Goal: Communication & Community: Answer question/provide support

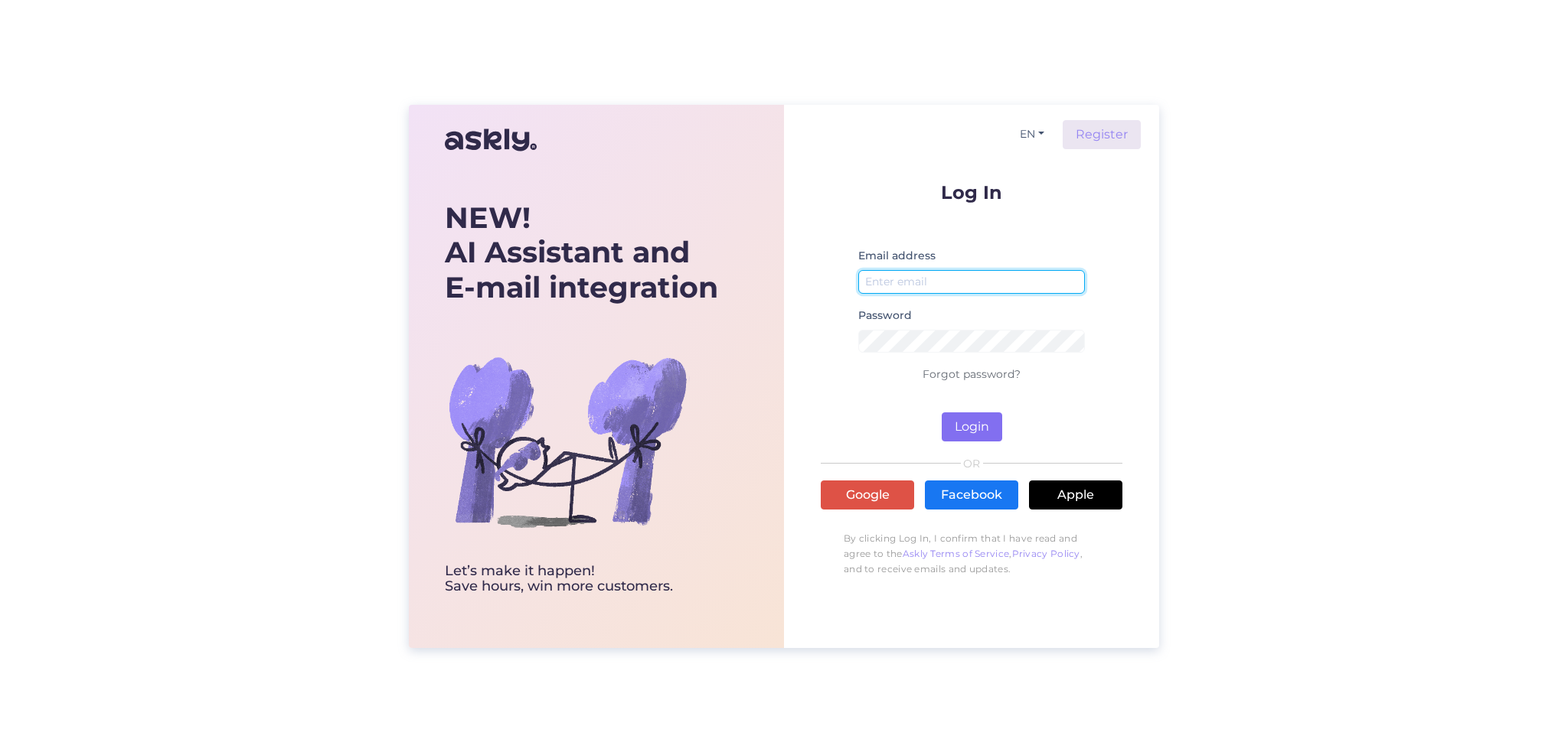
type input "[PERSON_NAME][EMAIL_ADDRESS][PERSON_NAME][DOMAIN_NAME]"
click at [967, 428] on button "Login" at bounding box center [971, 426] width 61 height 29
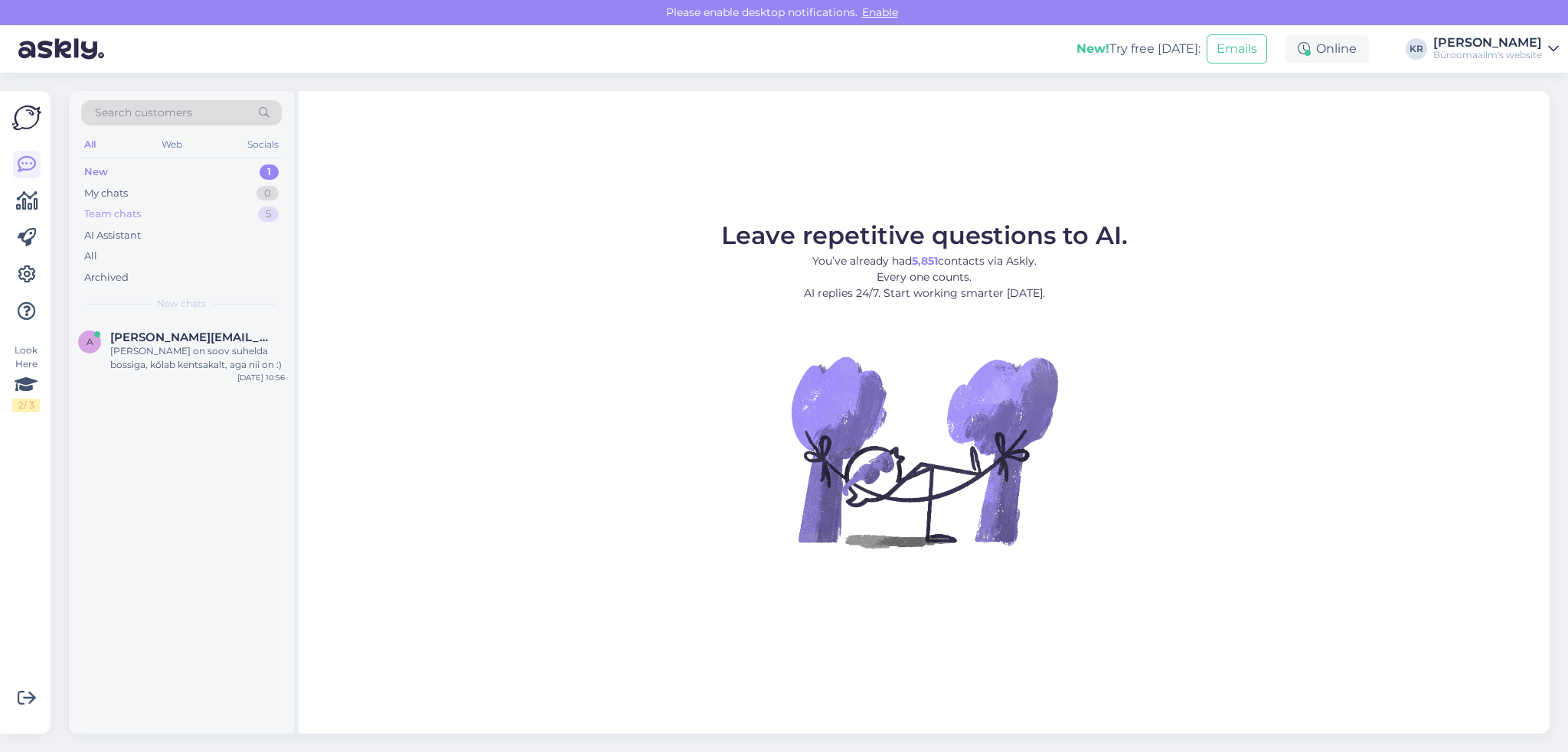
click at [125, 217] on div "Team chats" at bounding box center [112, 214] width 57 height 15
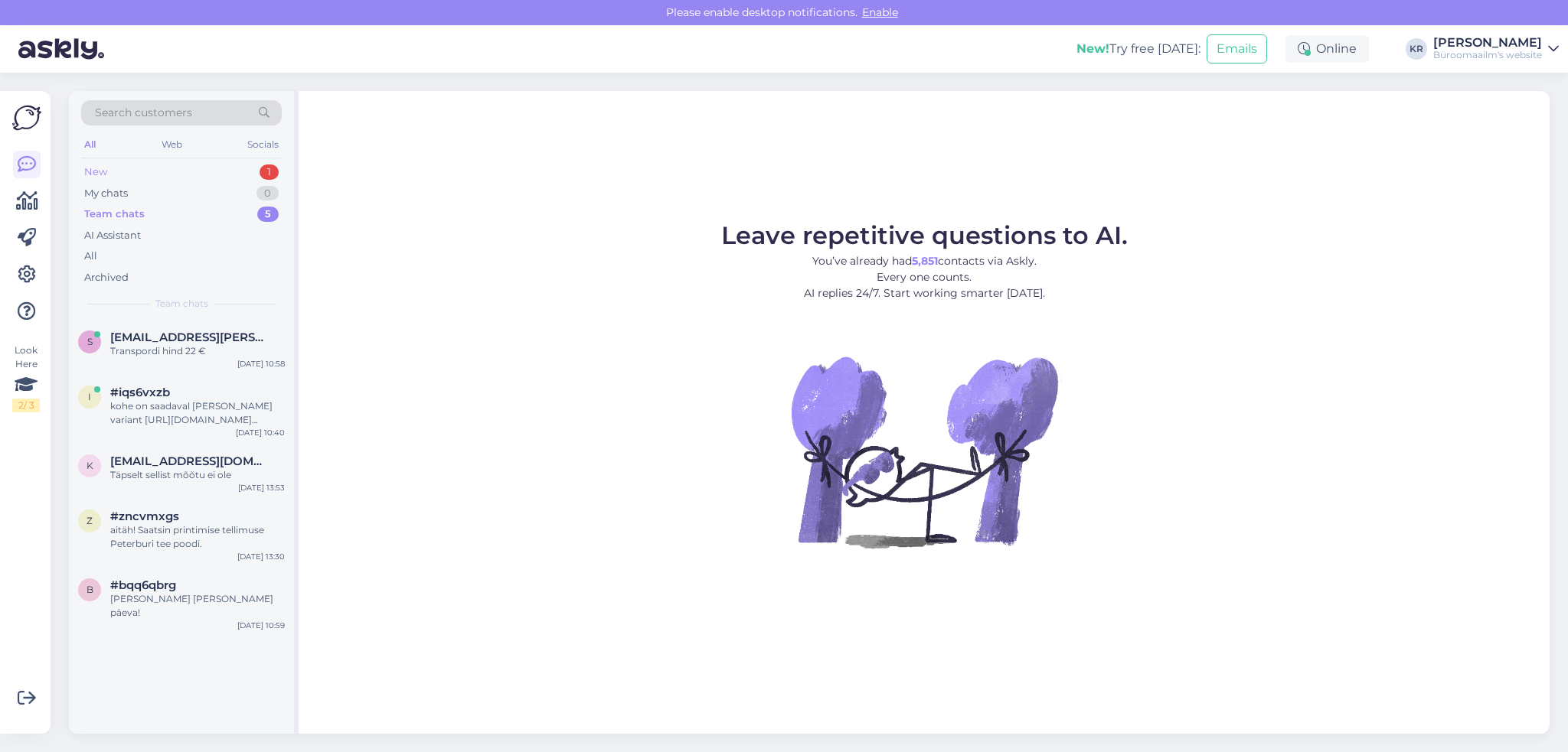
click at [144, 173] on div "New 1" at bounding box center [181, 171] width 200 height 21
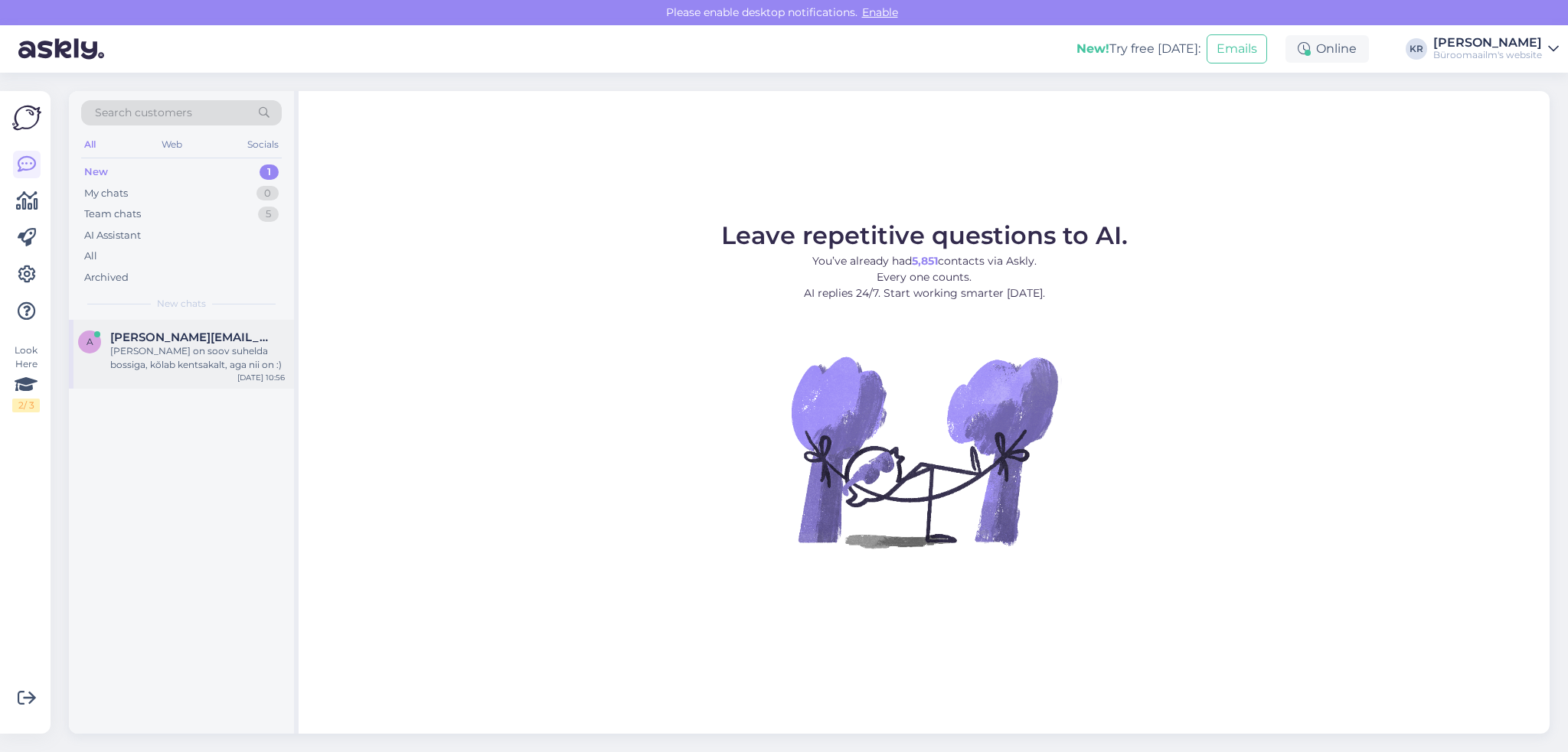
click at [183, 336] on span "[PERSON_NAME][EMAIL_ADDRESS][DOMAIN_NAME]" at bounding box center [189, 337] width 159 height 14
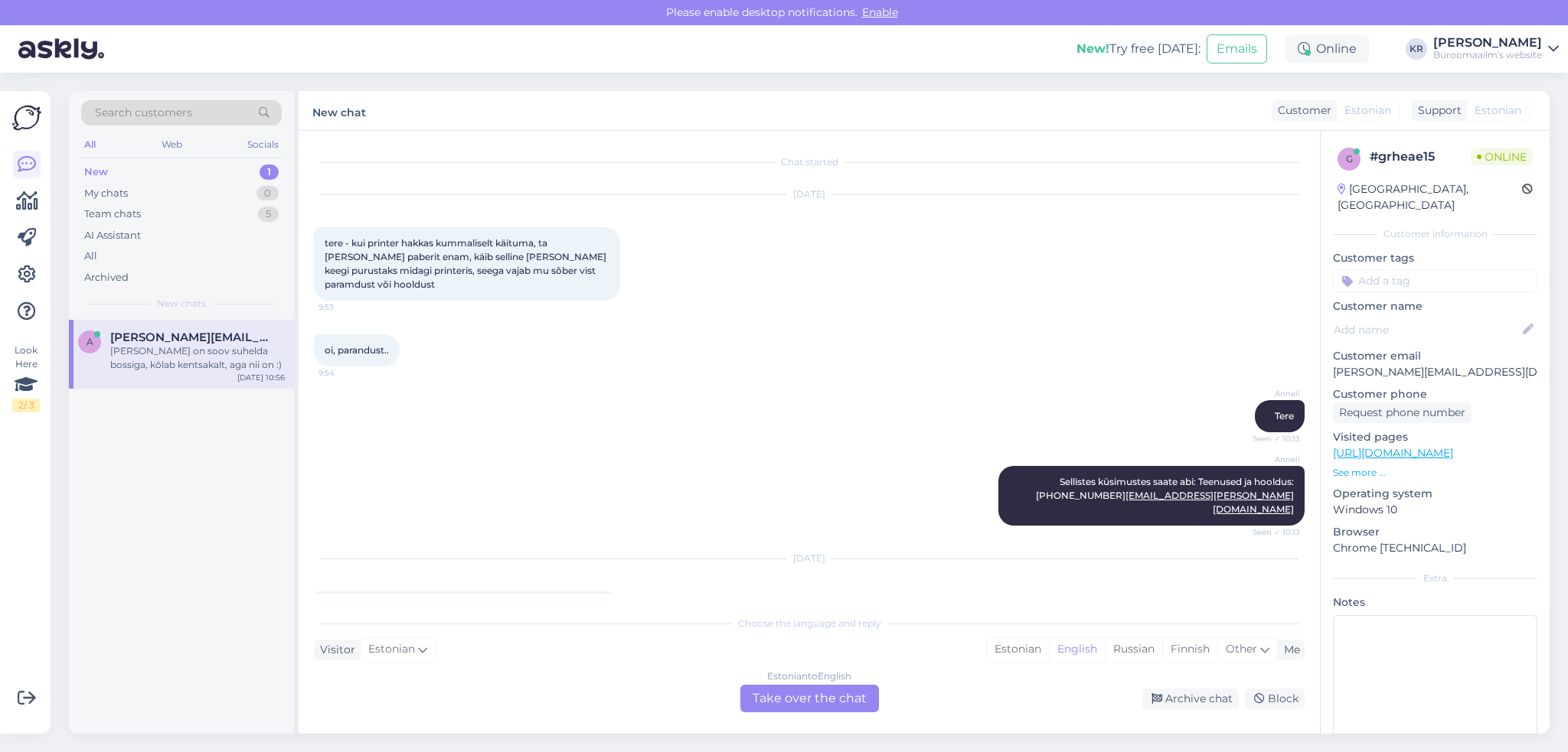
scroll to position [60, 0]
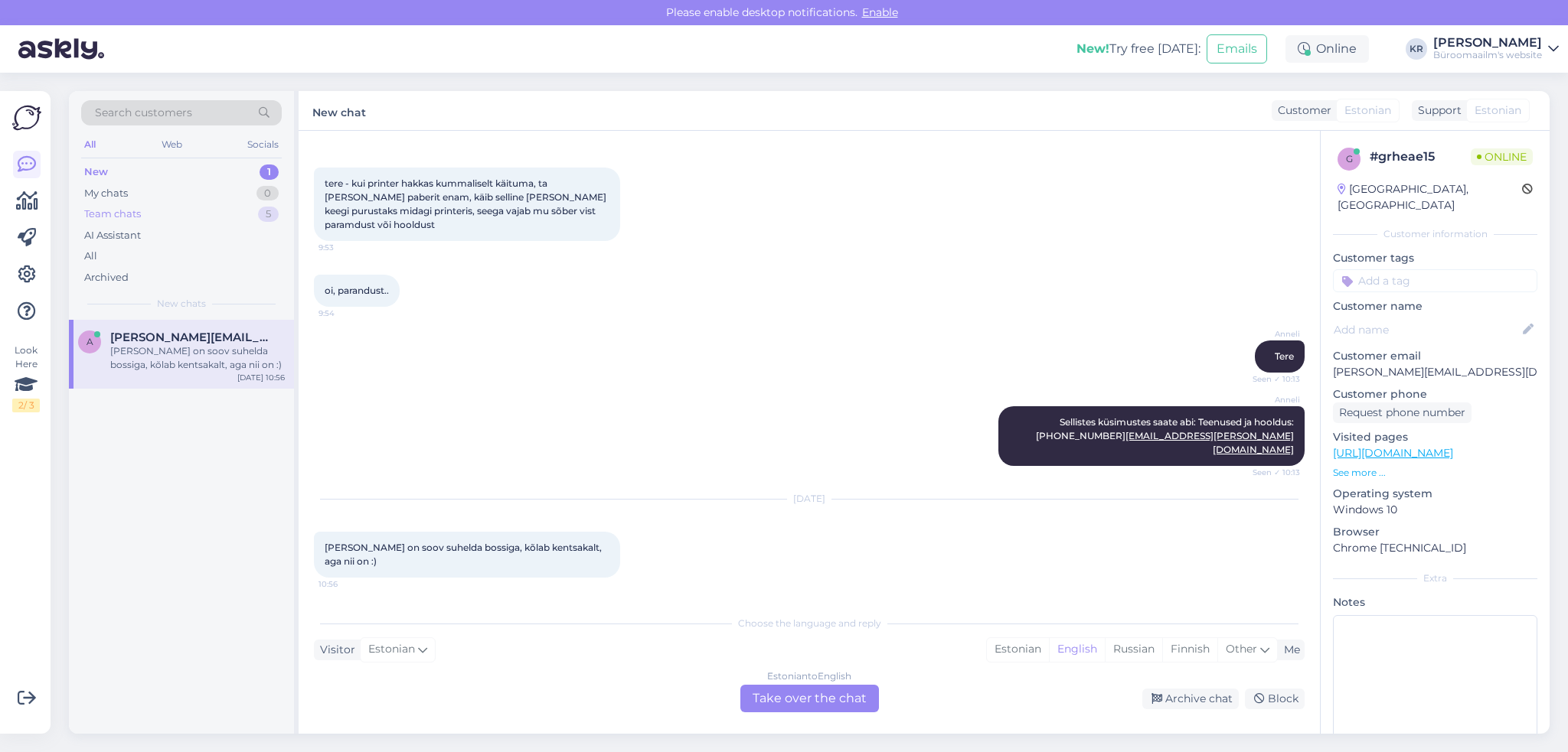
click at [134, 218] on div "Team chats" at bounding box center [112, 214] width 57 height 15
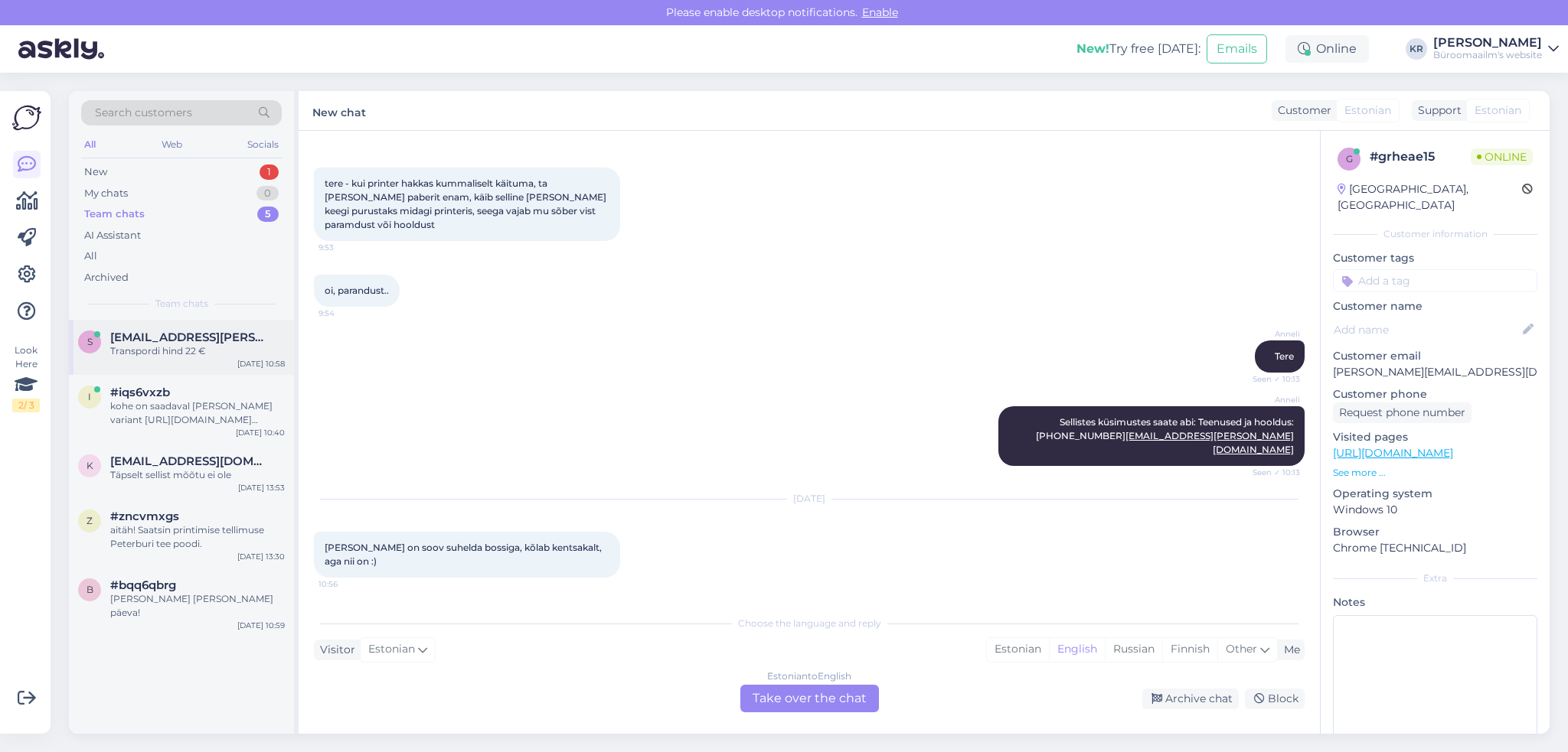
click at [136, 355] on div "Transpordi hind 22 €" at bounding box center [196, 351] width 174 height 14
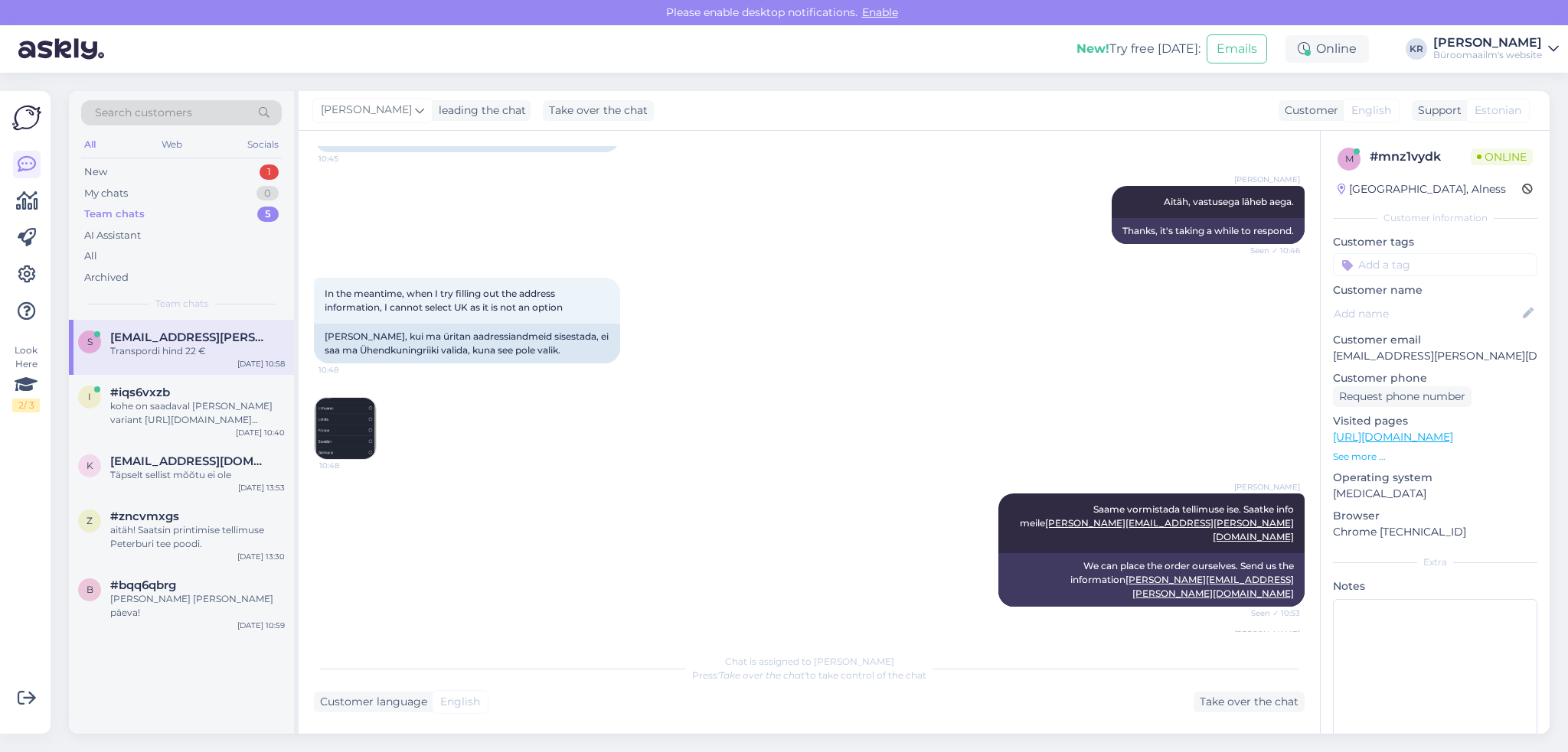
scroll to position [1151, 0]
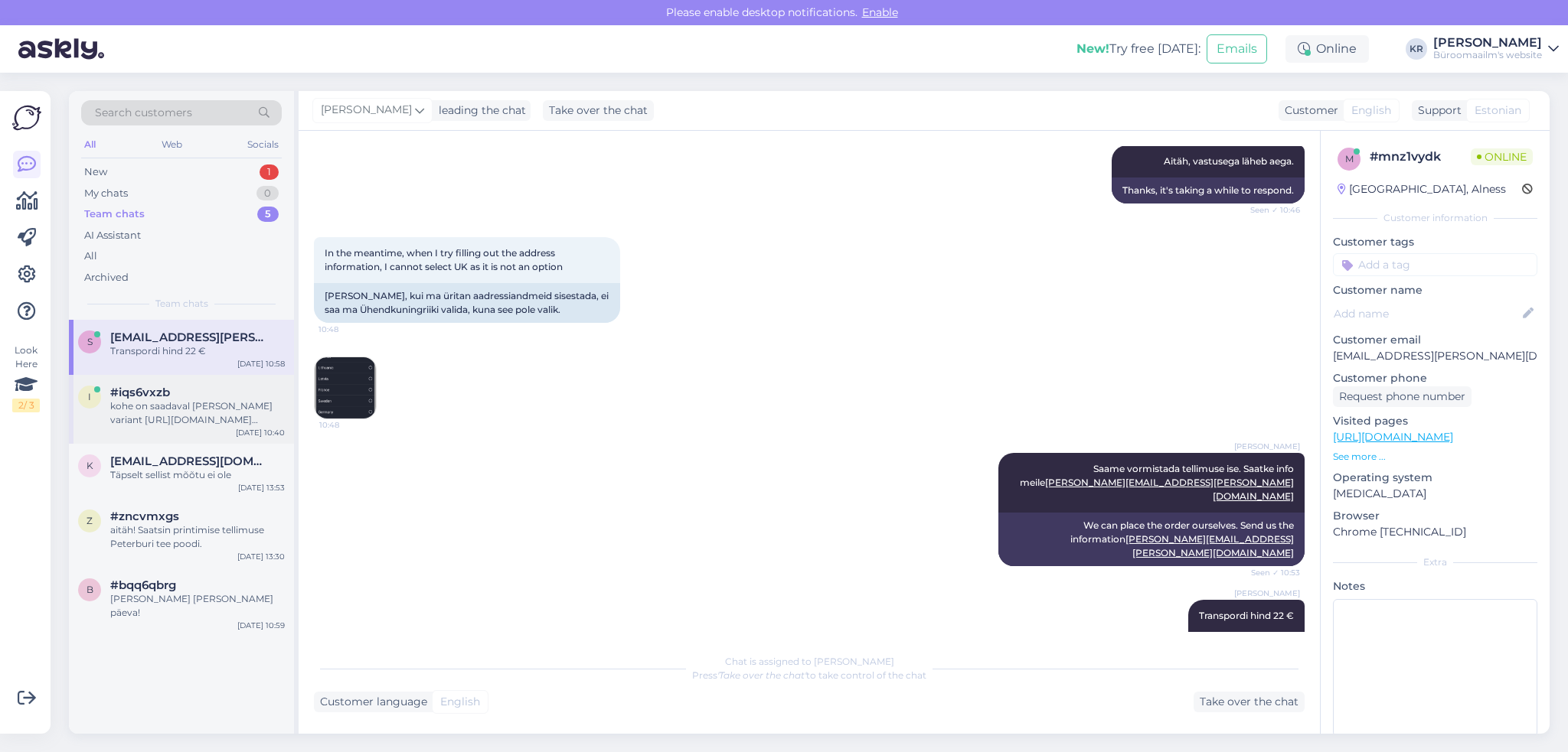
click at [183, 419] on div "kohe on saadaval [PERSON_NAME] variant [URL][DOMAIN_NAME][PERSON_NAME]" at bounding box center [196, 413] width 174 height 28
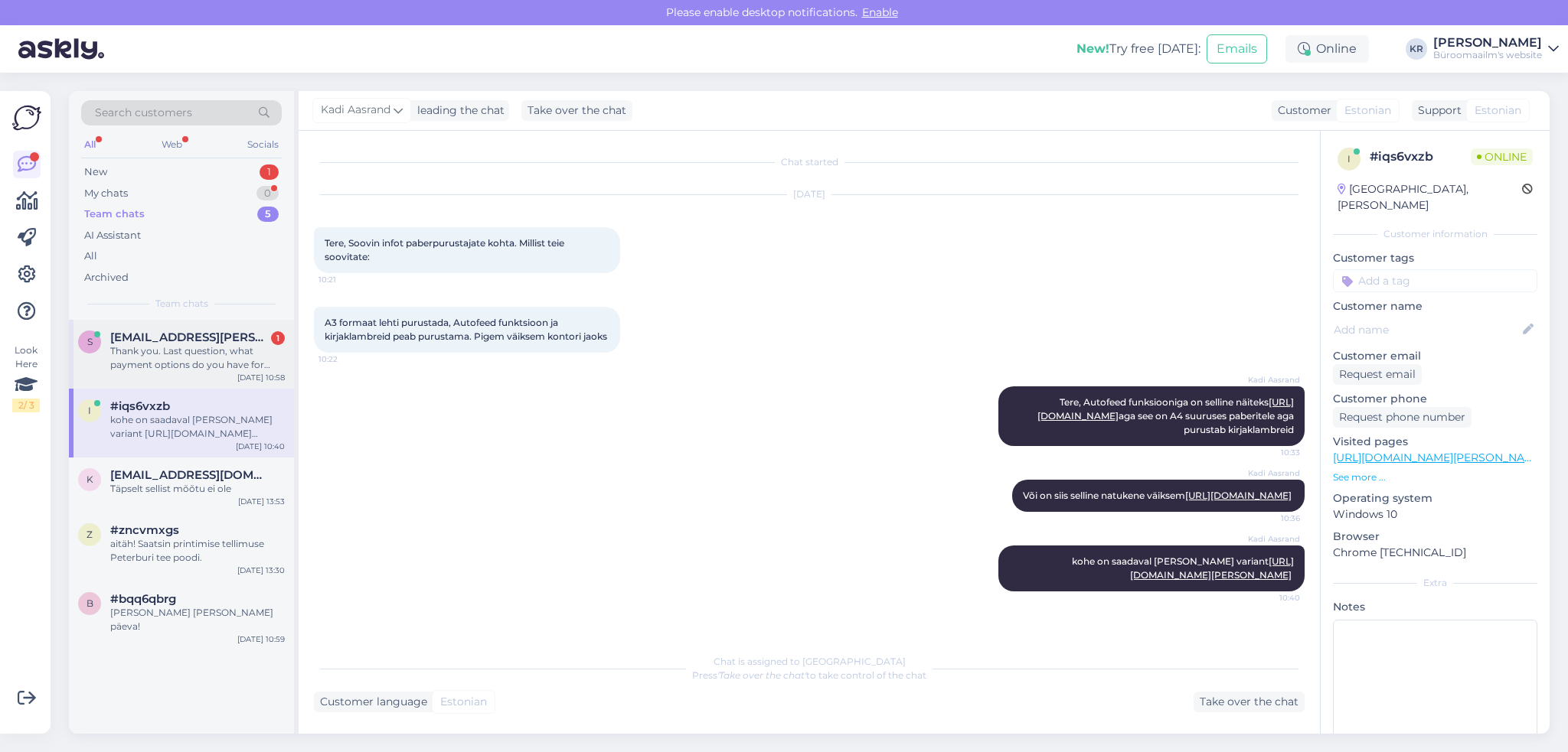
click at [183, 357] on div "Thank you. Last question, what payment options do you have for making the payme…" at bounding box center [196, 358] width 174 height 28
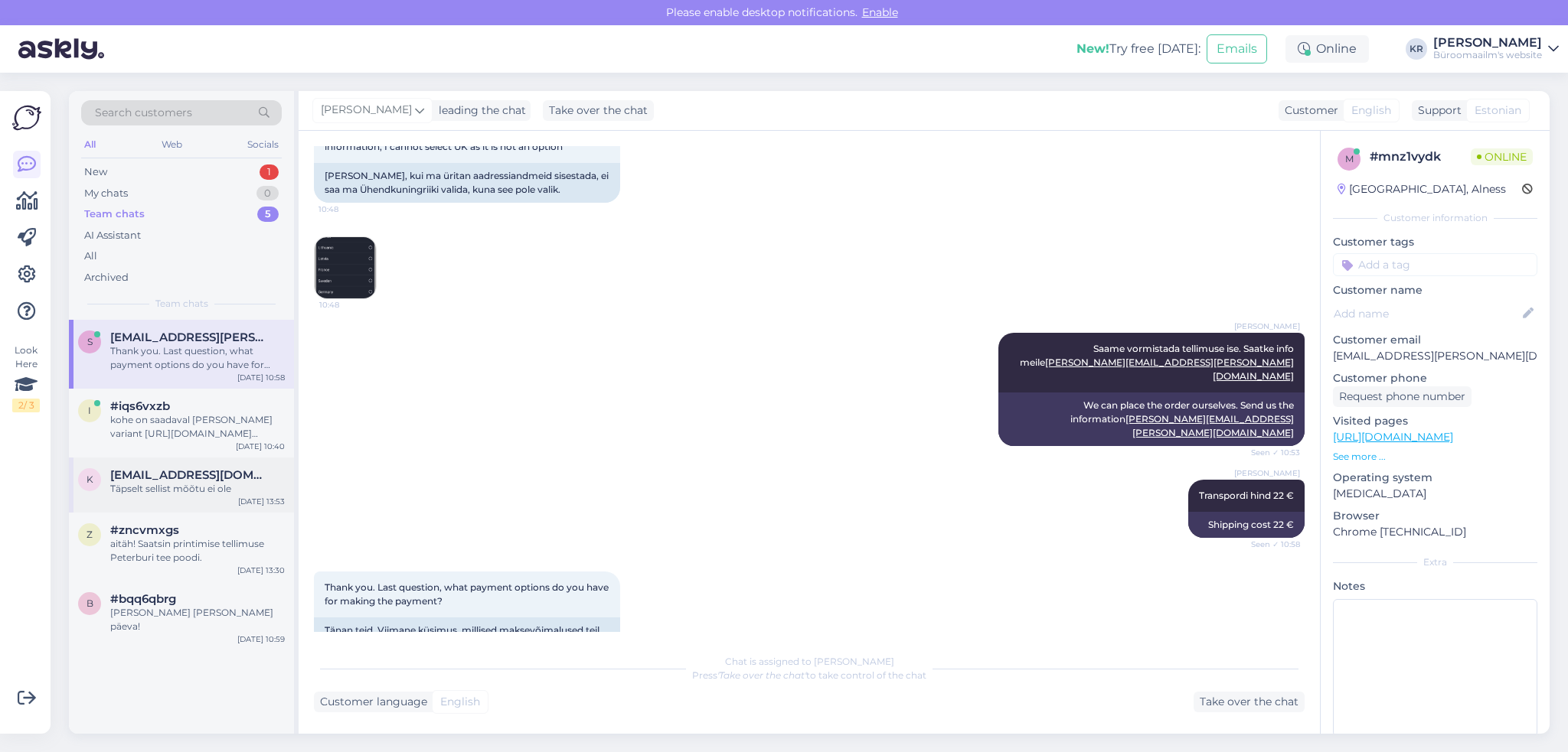
click at [200, 483] on div "Täpselt sellist mõõtu ei ole" at bounding box center [196, 489] width 174 height 14
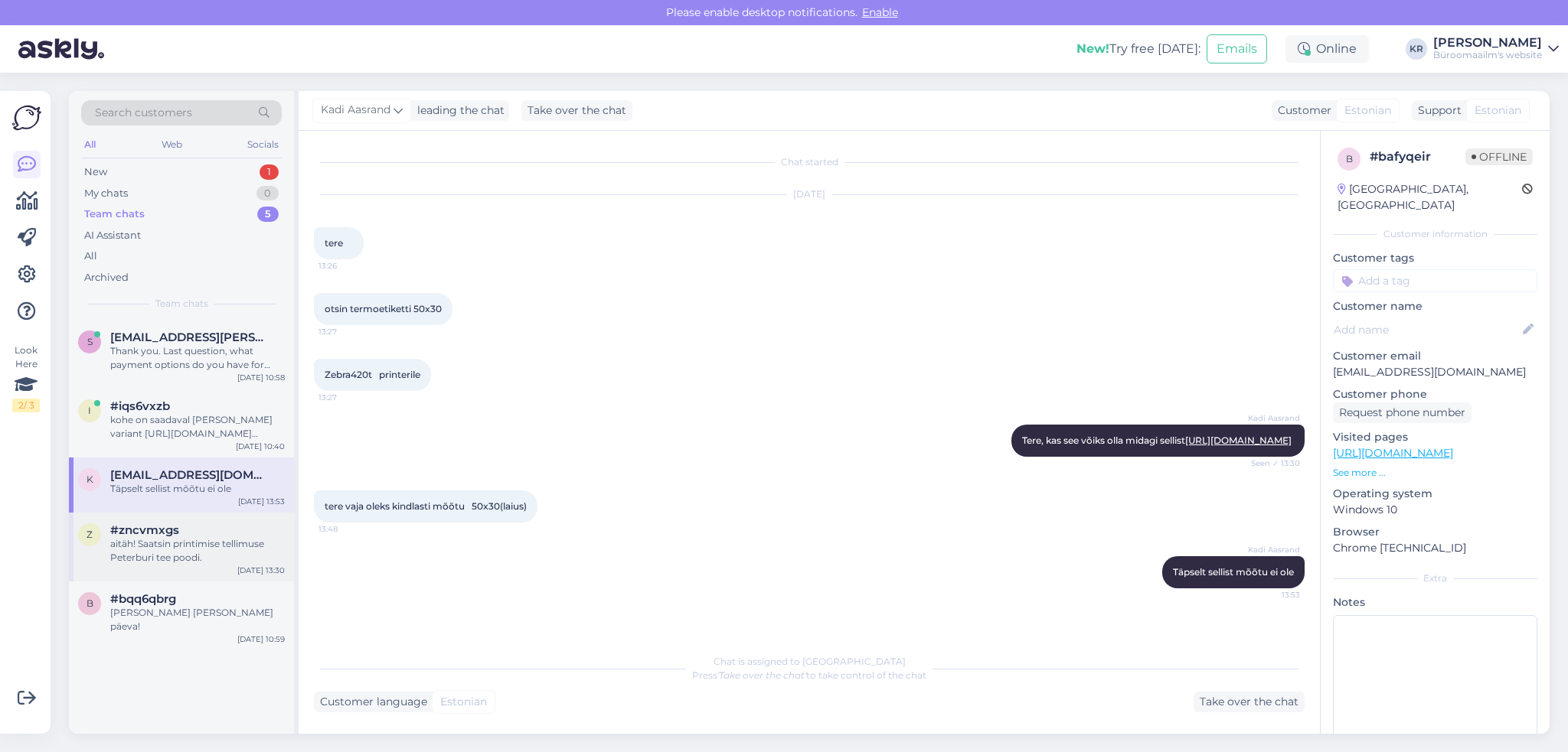
click at [221, 560] on div "aitäh! Saatsin printimise tellimuse Peterburi tee poodi." at bounding box center [196, 551] width 174 height 28
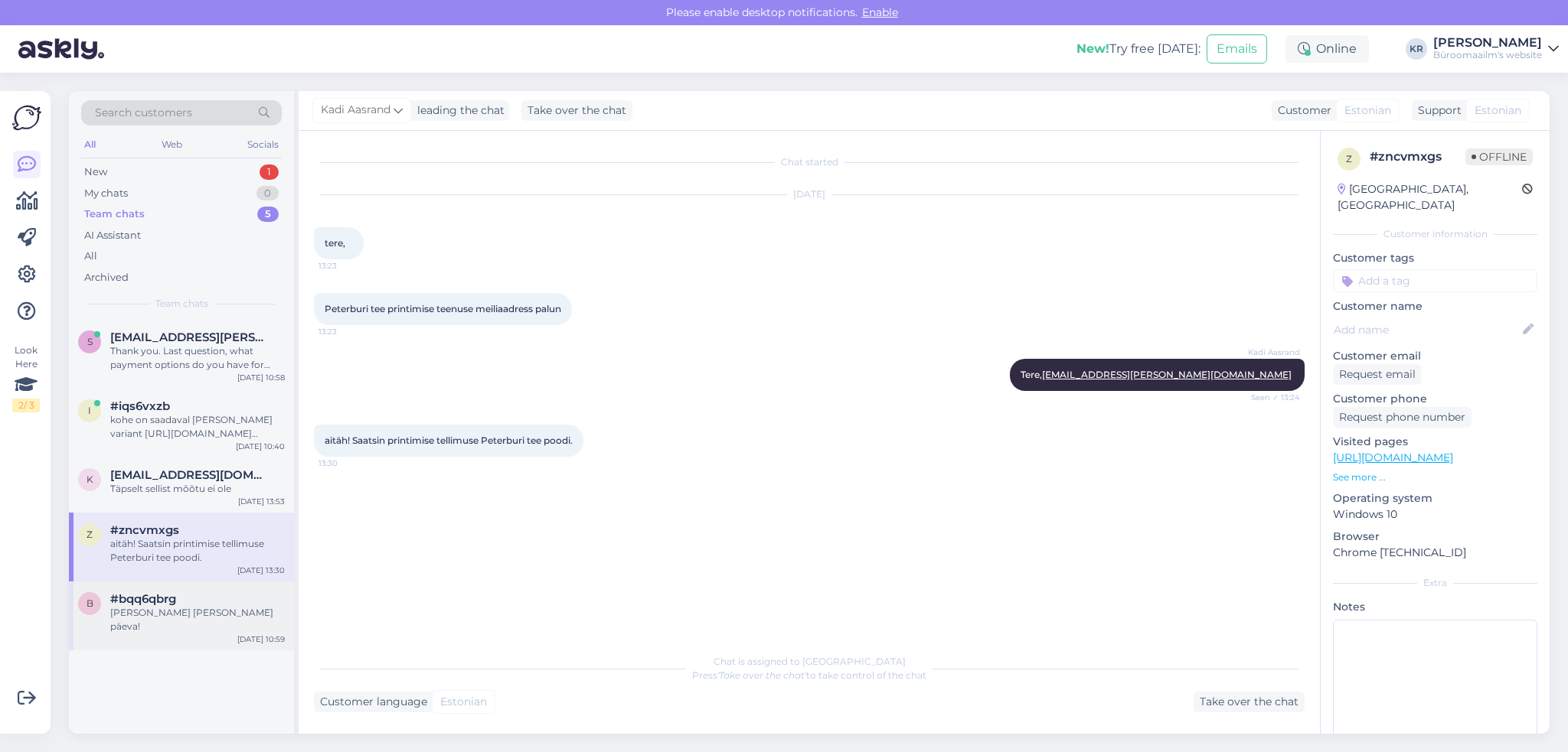
click at [195, 616] on div "[PERSON_NAME] [PERSON_NAME] päeva!" at bounding box center [196, 620] width 174 height 28
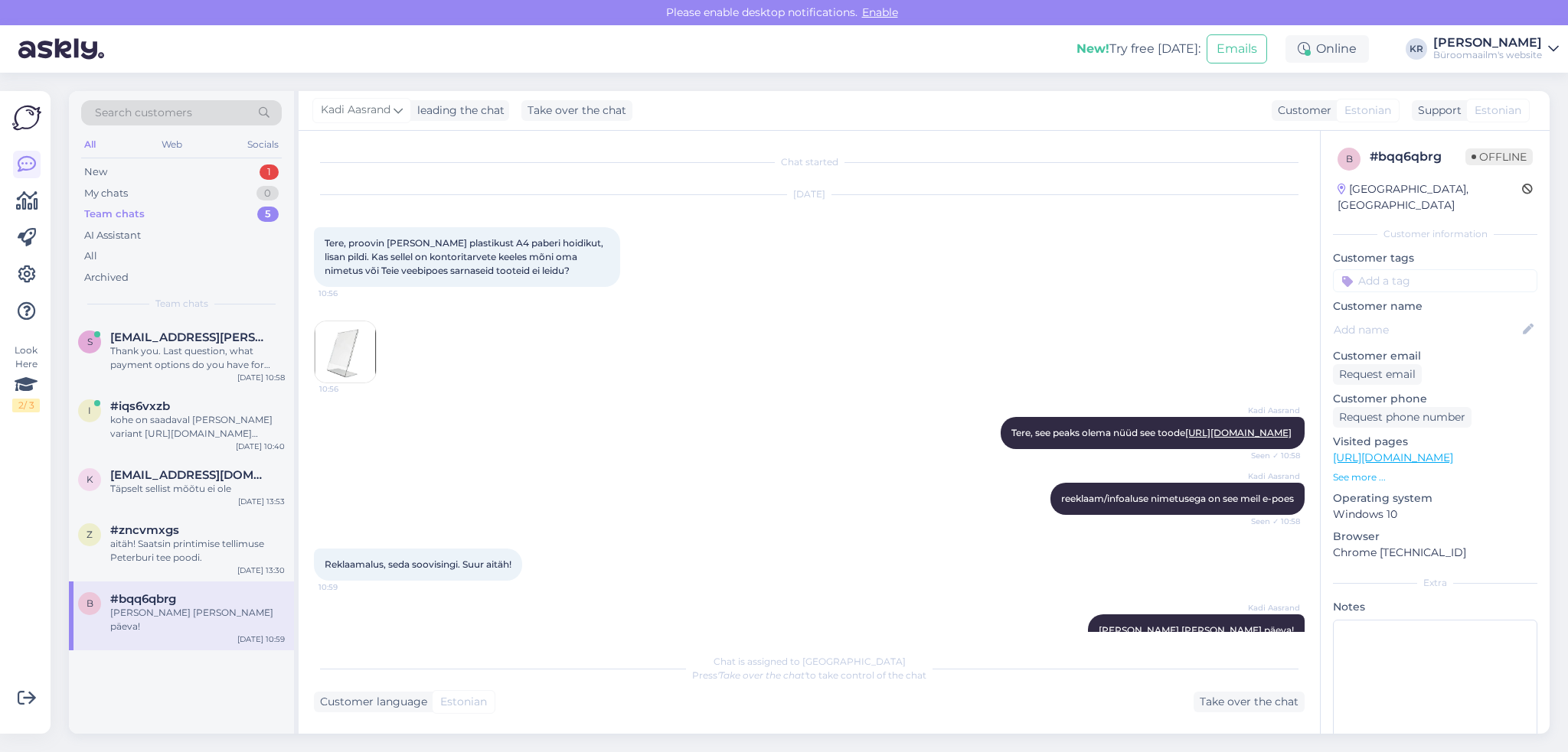
scroll to position [72, 0]
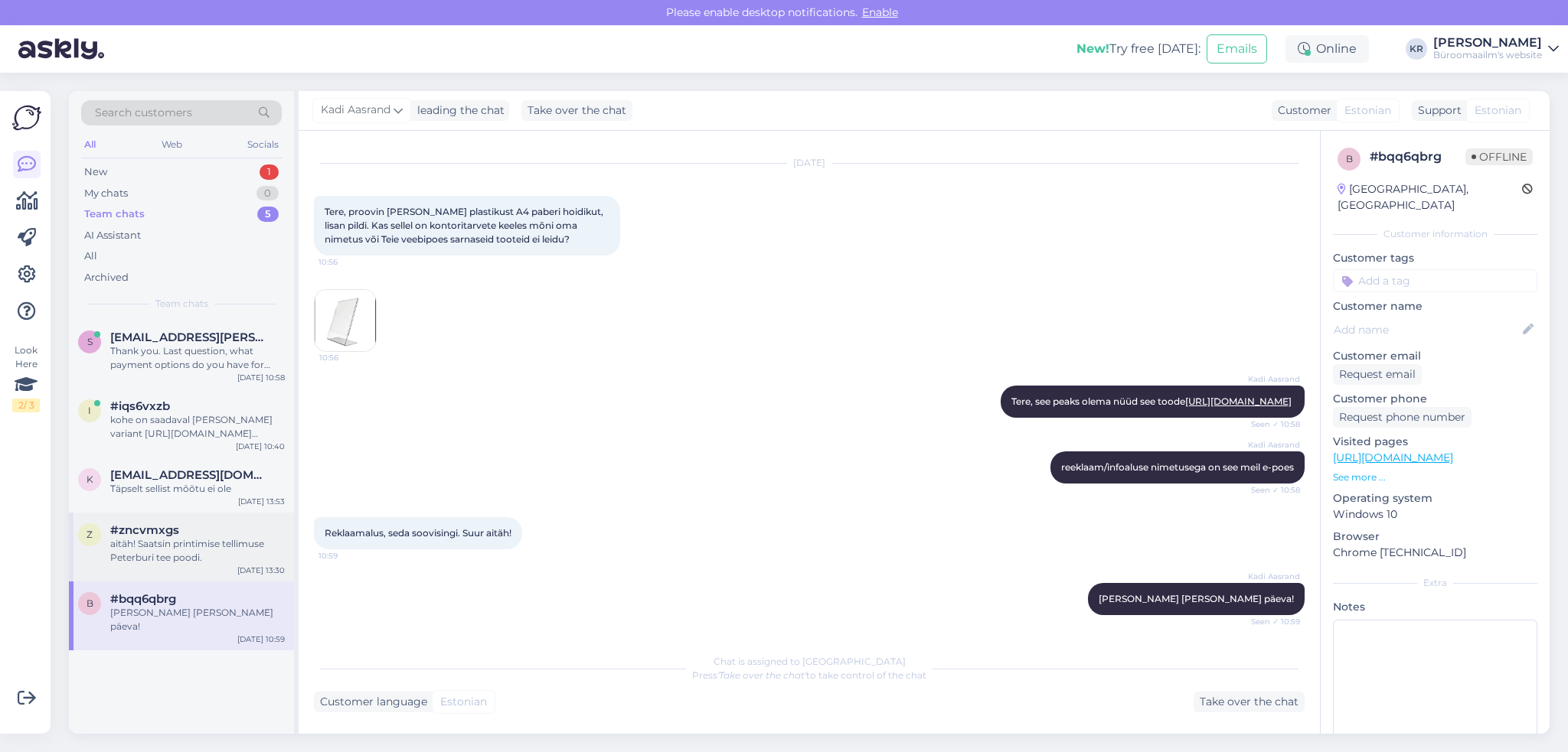
click at [174, 549] on div "aitäh! Saatsin printimise tellimuse Peterburi tee poodi." at bounding box center [196, 551] width 174 height 28
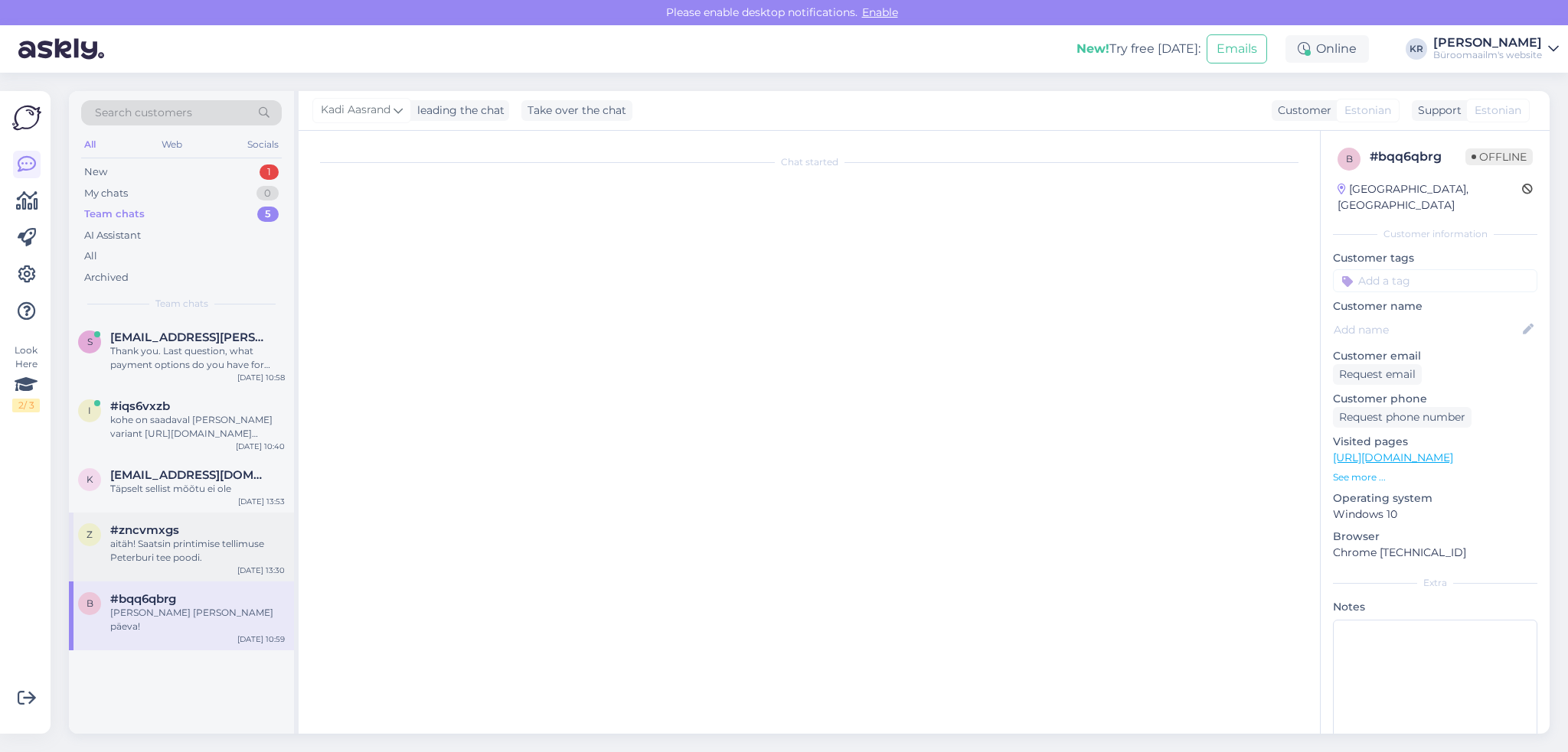
scroll to position [0, 0]
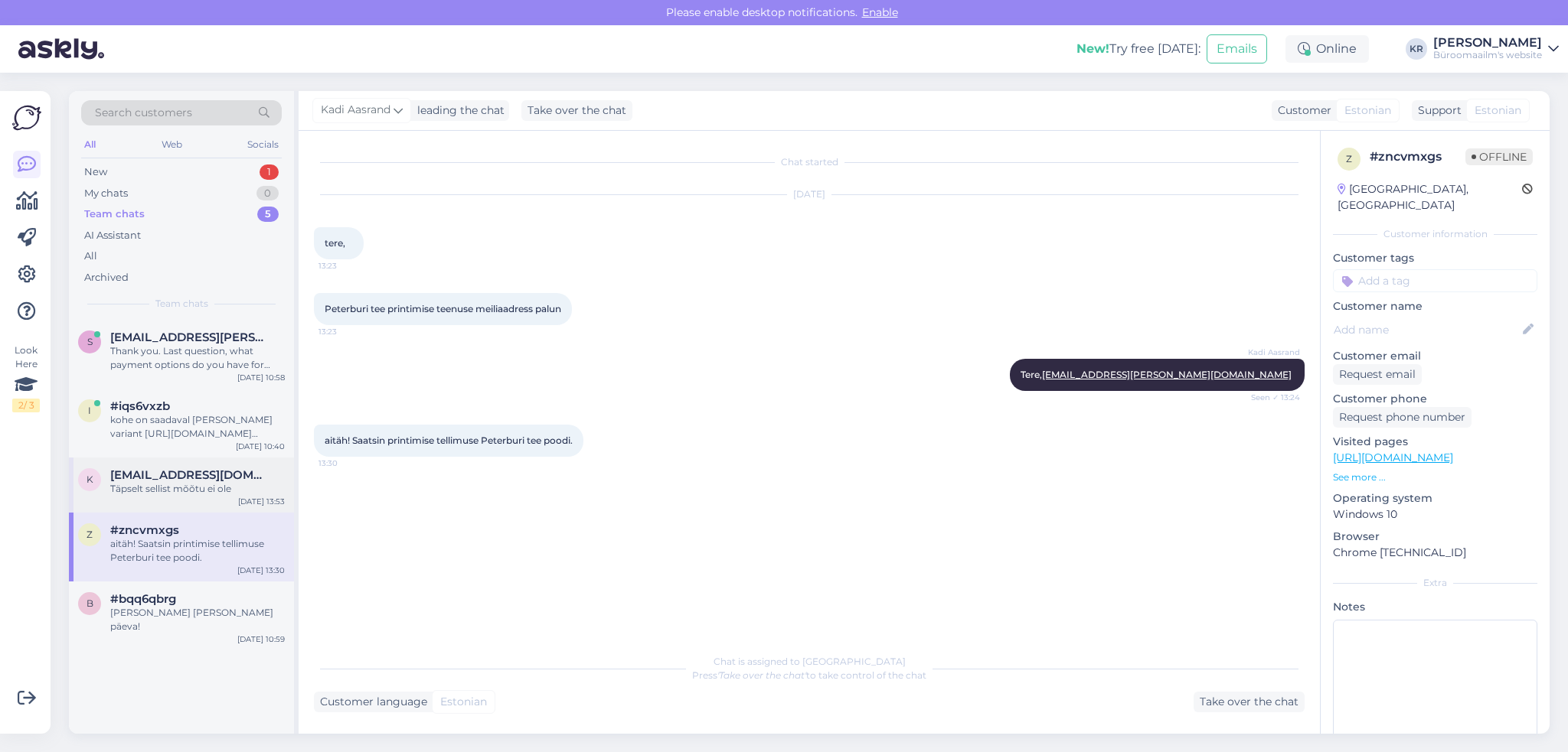
click at [178, 484] on div "Täpselt sellist mõõtu ei ole" at bounding box center [196, 489] width 174 height 14
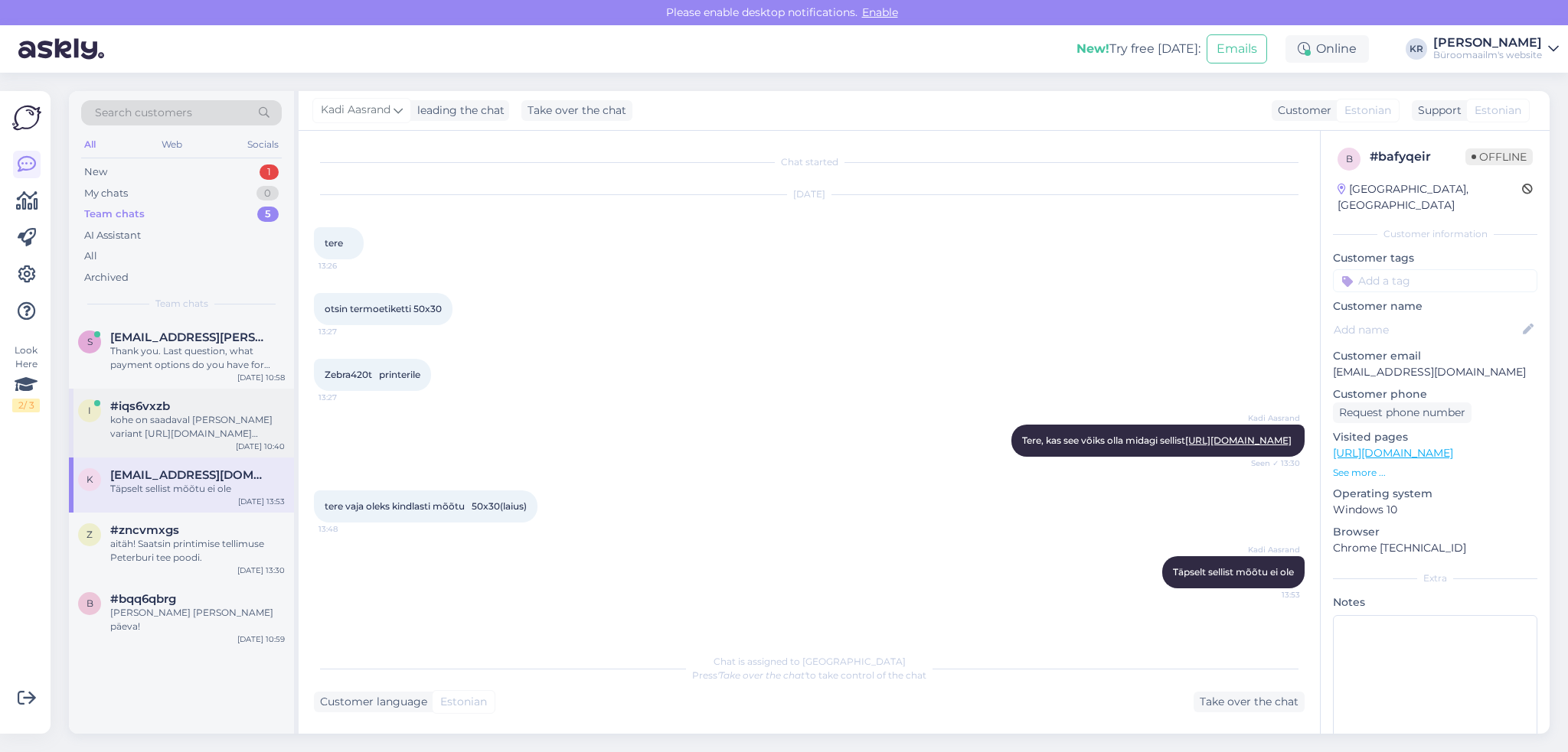
click at [183, 424] on div "kohe on saadaval [PERSON_NAME] variant [URL][DOMAIN_NAME][PERSON_NAME]" at bounding box center [196, 427] width 174 height 28
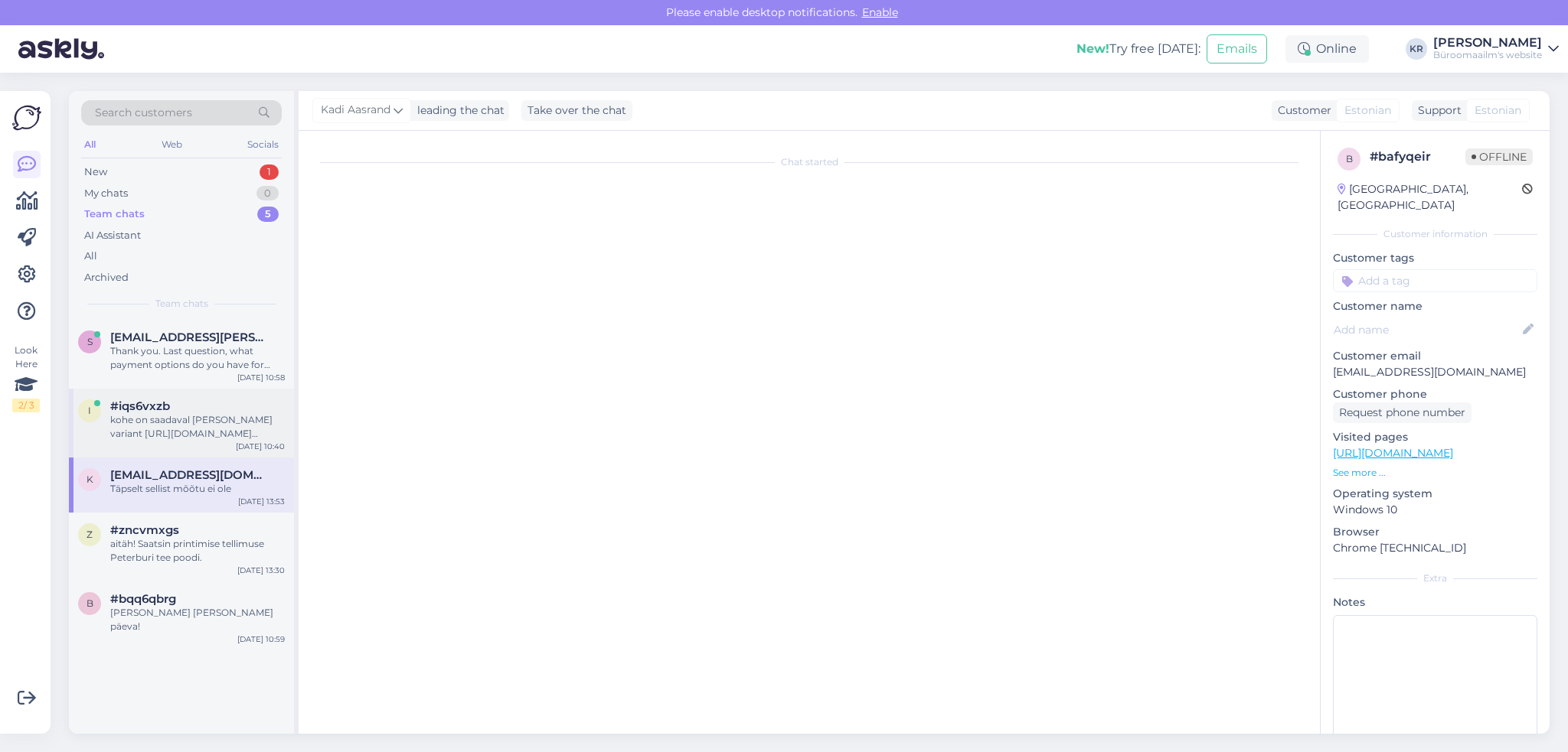
scroll to position [101, 0]
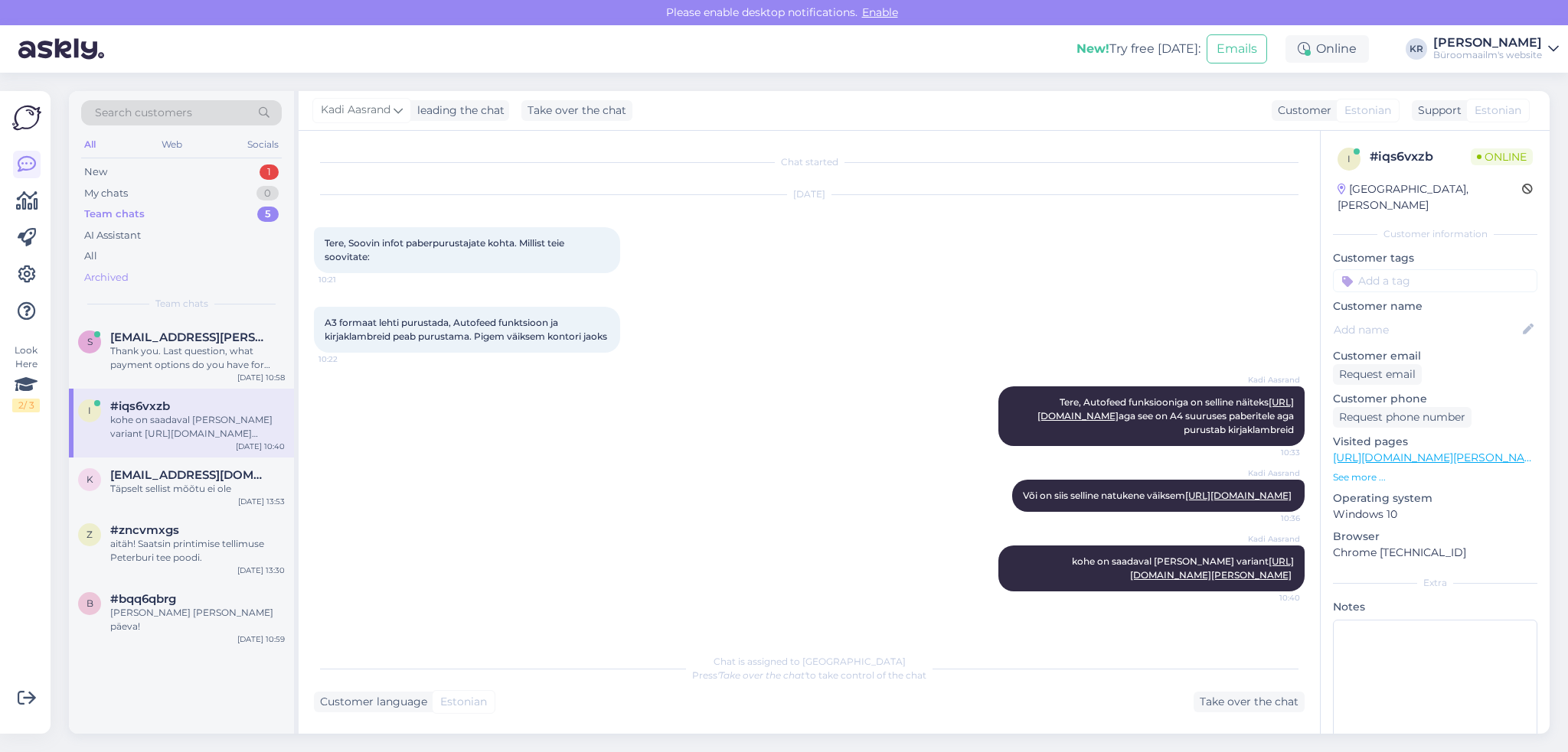
click at [118, 272] on div "Archived" at bounding box center [106, 277] width 45 height 15
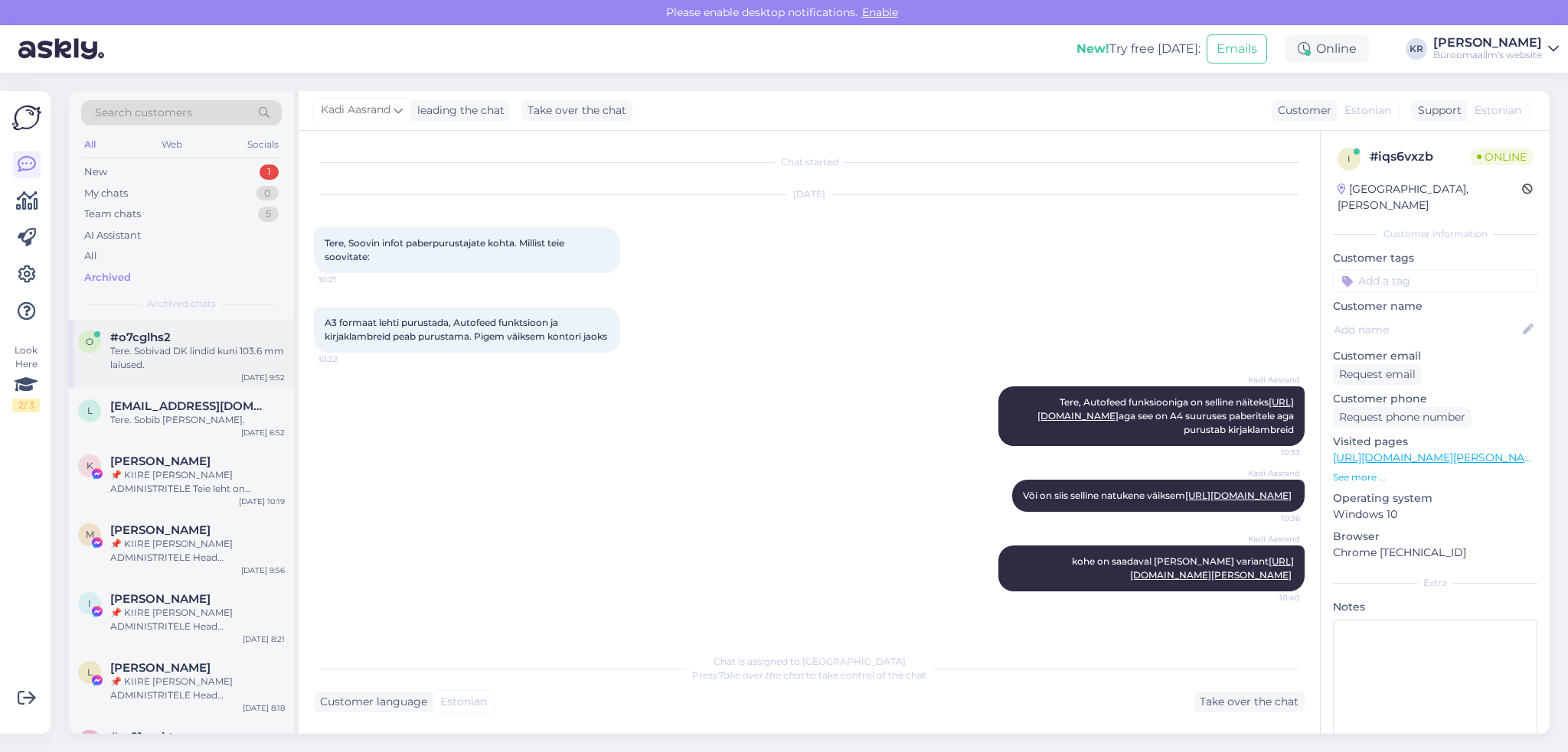
click at [140, 351] on div "Tere. Sobivad DK lindid kuni 103.6 mm laiused." at bounding box center [196, 358] width 174 height 28
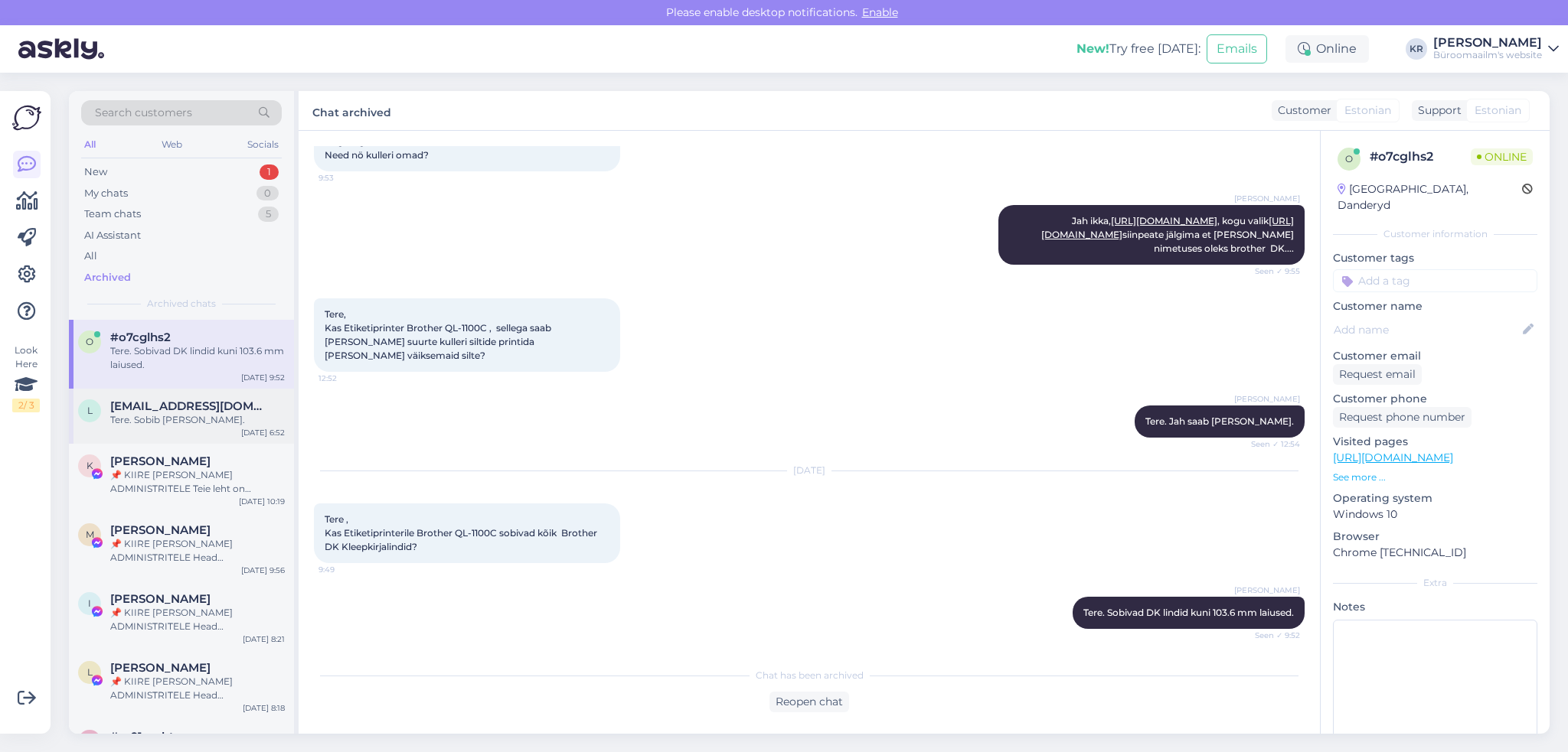
click at [149, 423] on div "Tere. Sobib [PERSON_NAME]." at bounding box center [196, 420] width 174 height 14
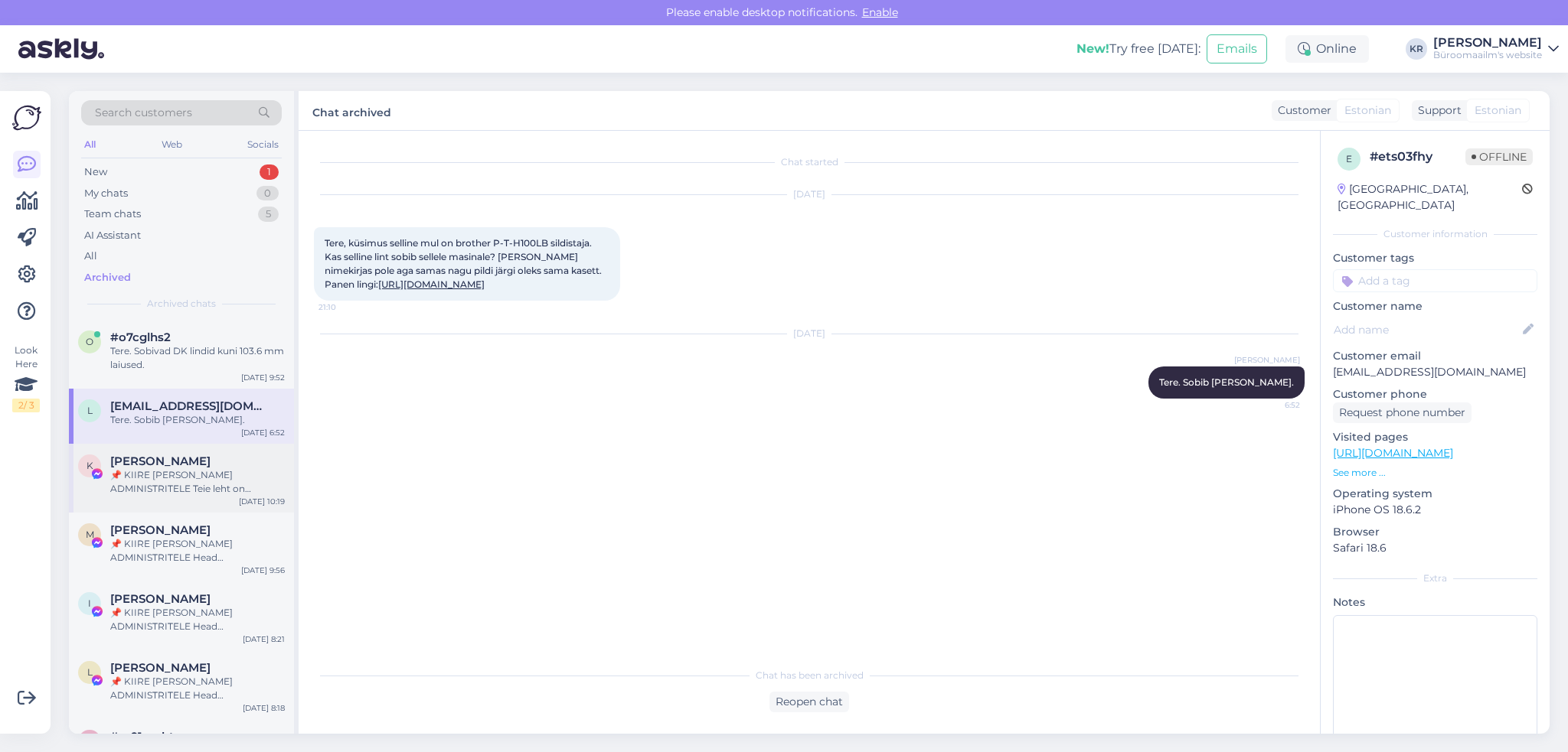
click at [163, 465] on span "[PERSON_NAME]" at bounding box center [160, 461] width 101 height 14
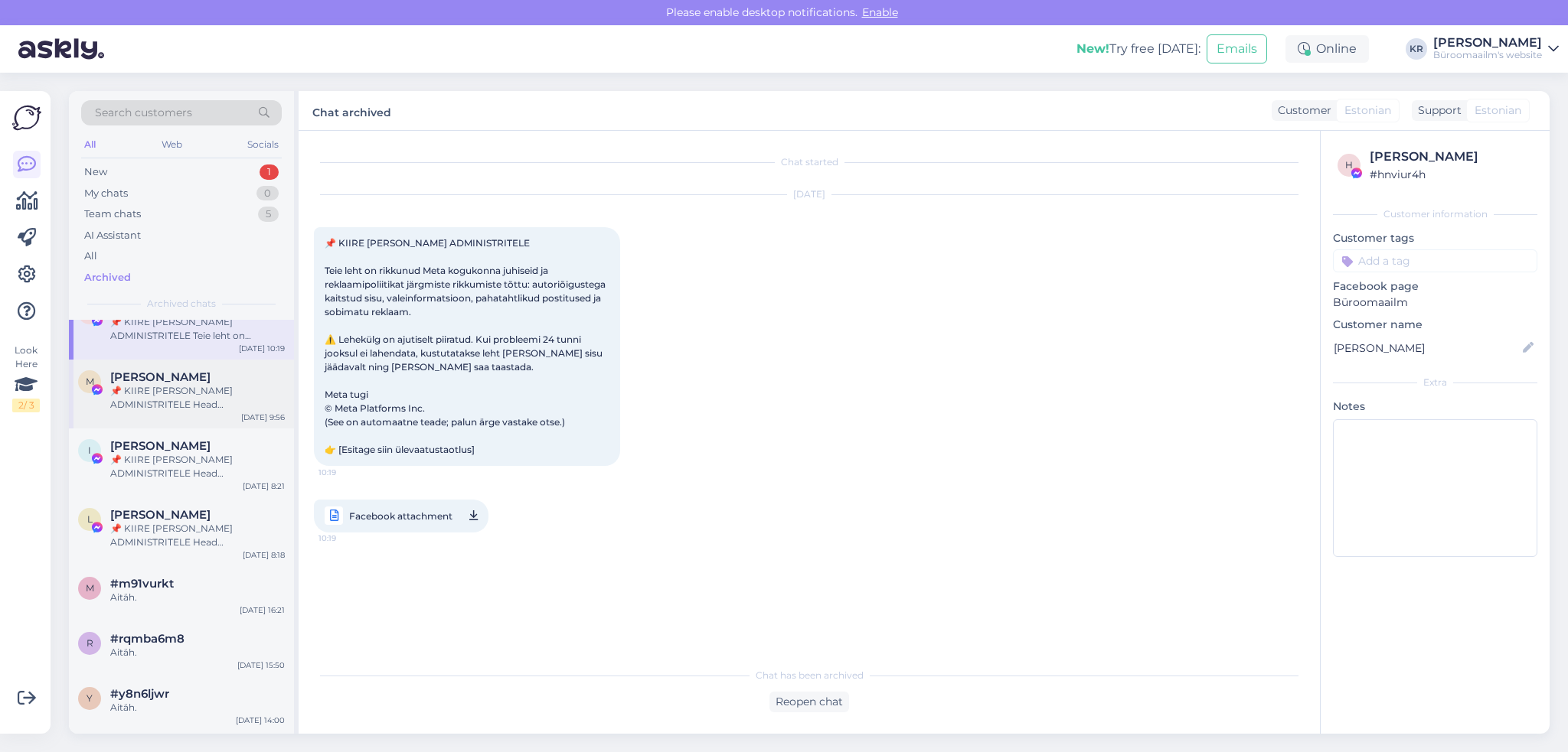
scroll to position [230, 0]
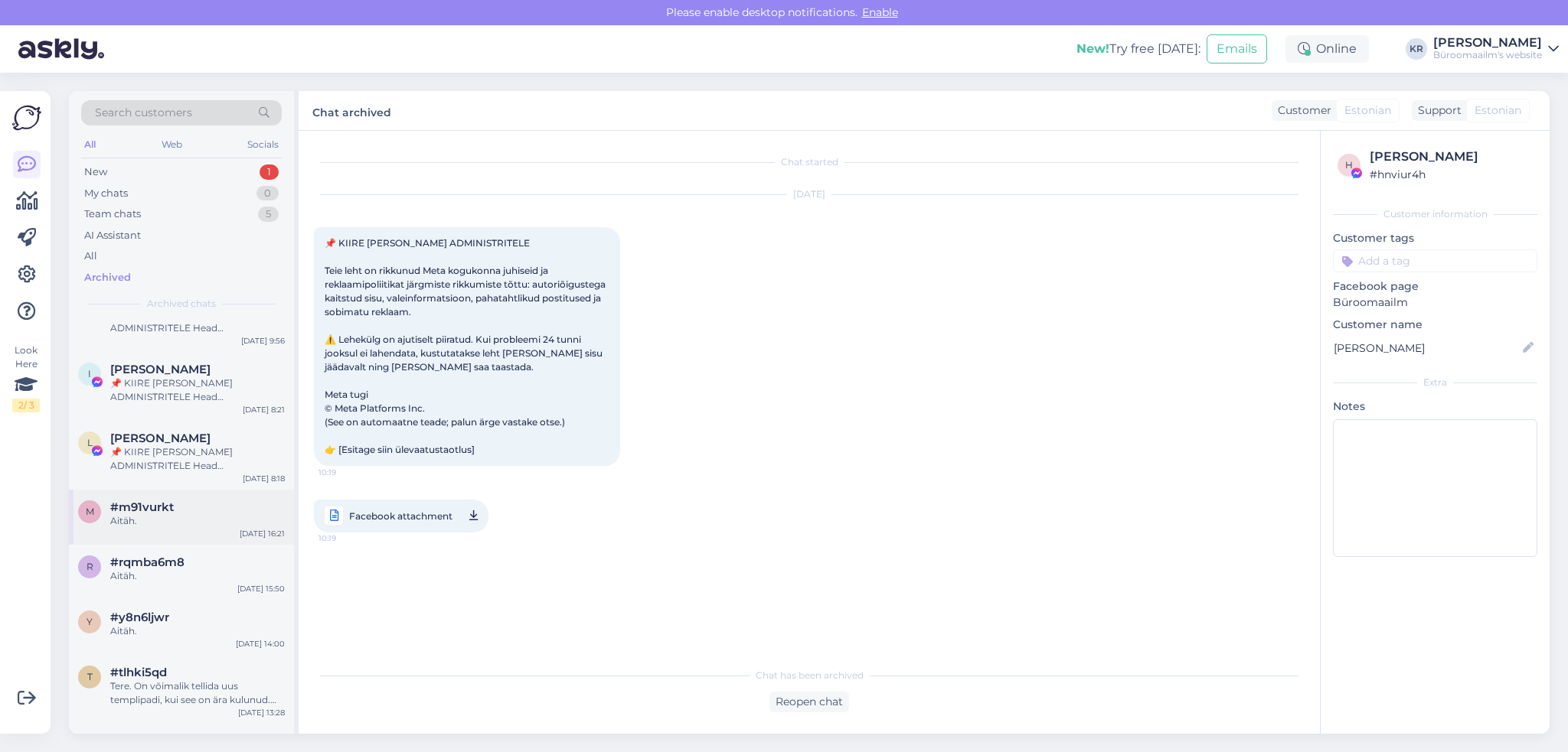
click at [222, 509] on div "#m91vurkt" at bounding box center [196, 507] width 174 height 14
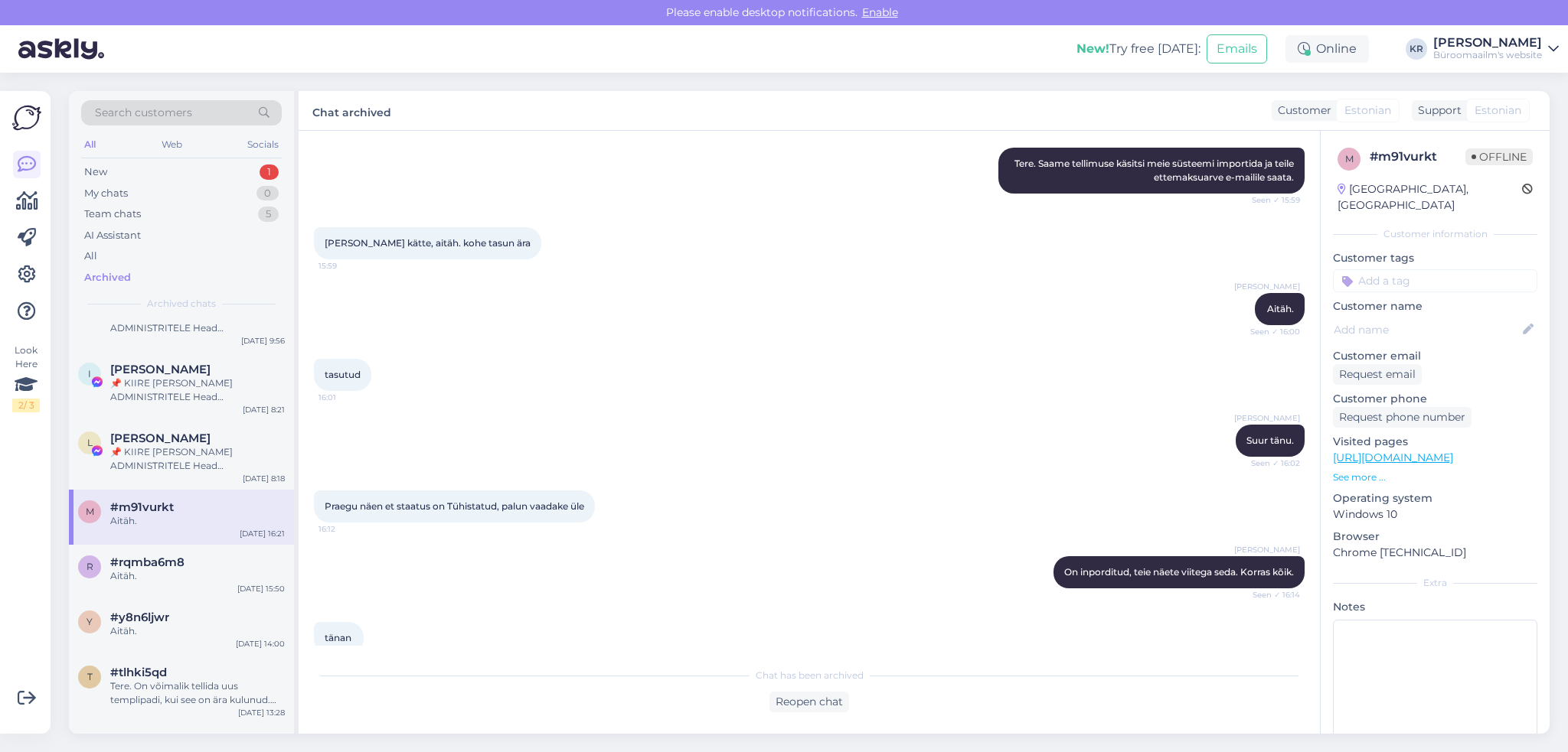
scroll to position [704, 0]
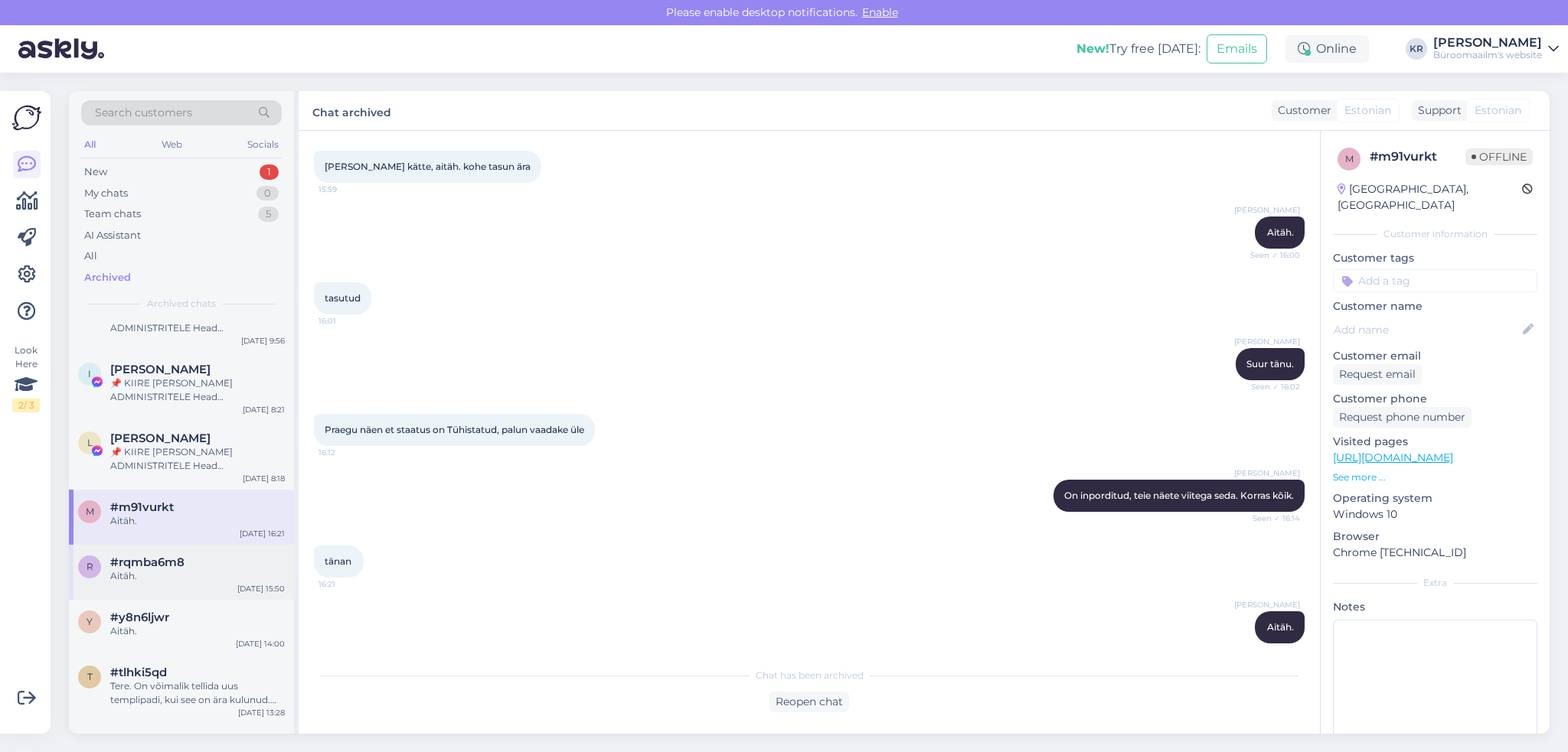
click at [218, 576] on div "Aitäh." at bounding box center [196, 576] width 174 height 14
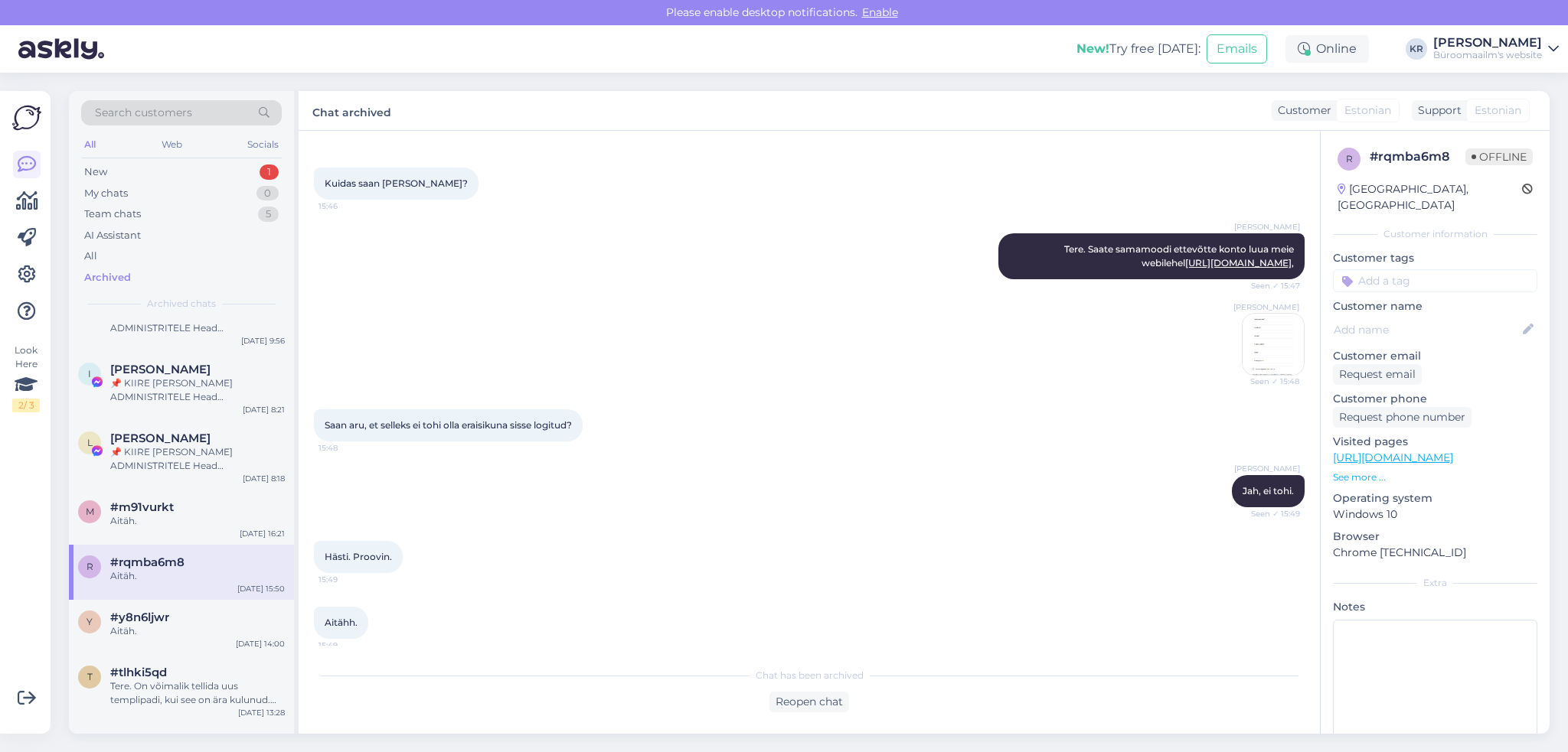
scroll to position [294, 0]
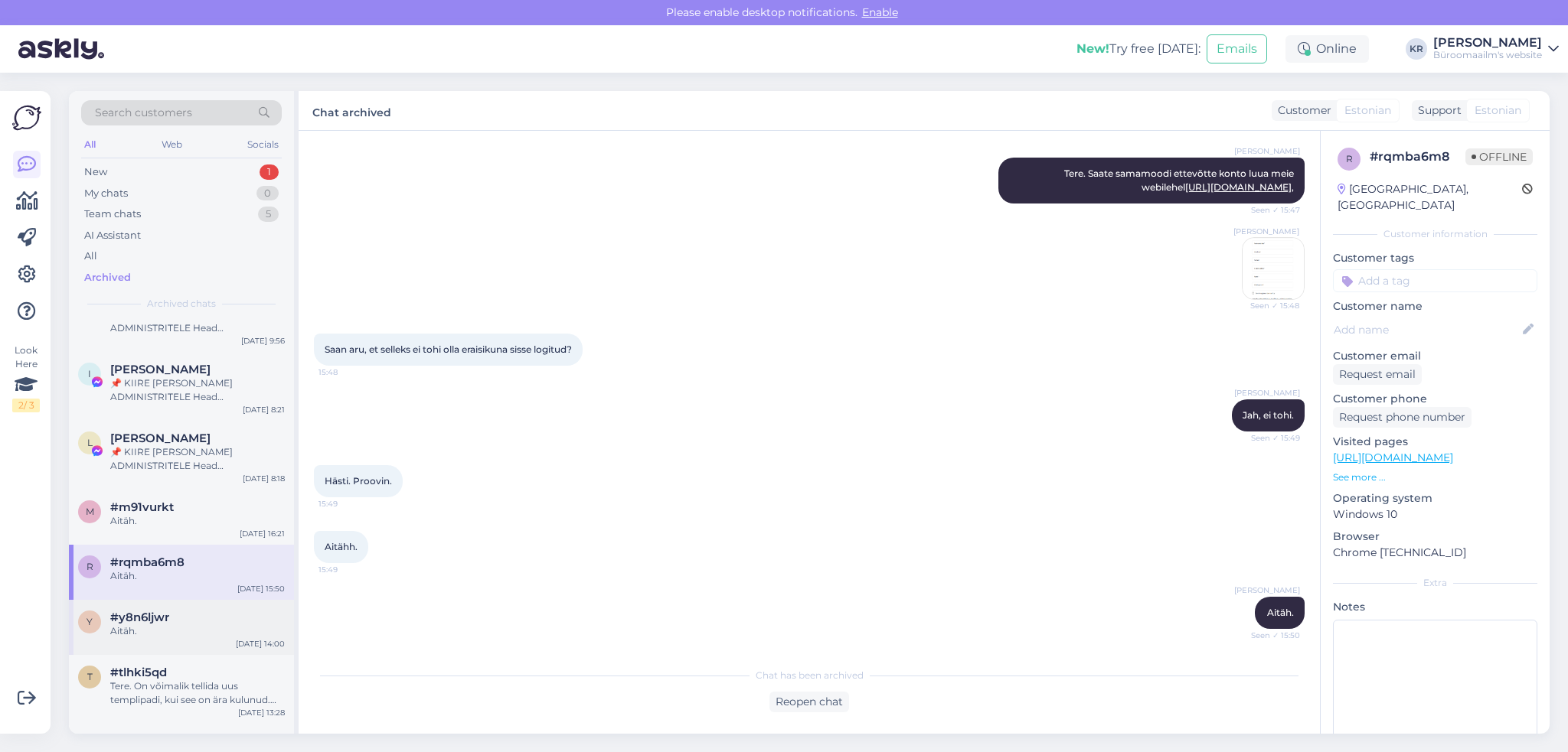
click at [169, 618] on span "#y8n6ljwr" at bounding box center [139, 617] width 59 height 14
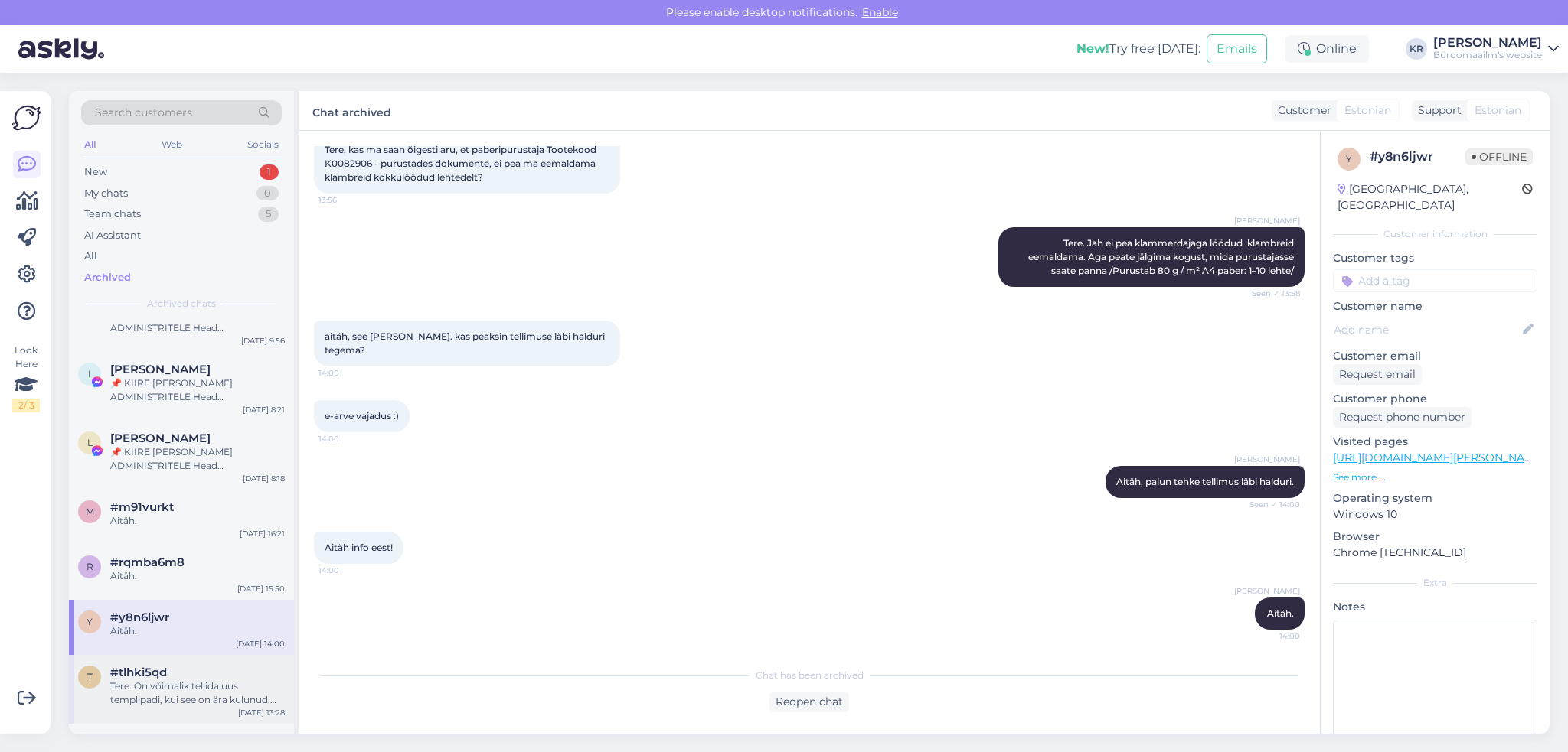
scroll to position [306, 0]
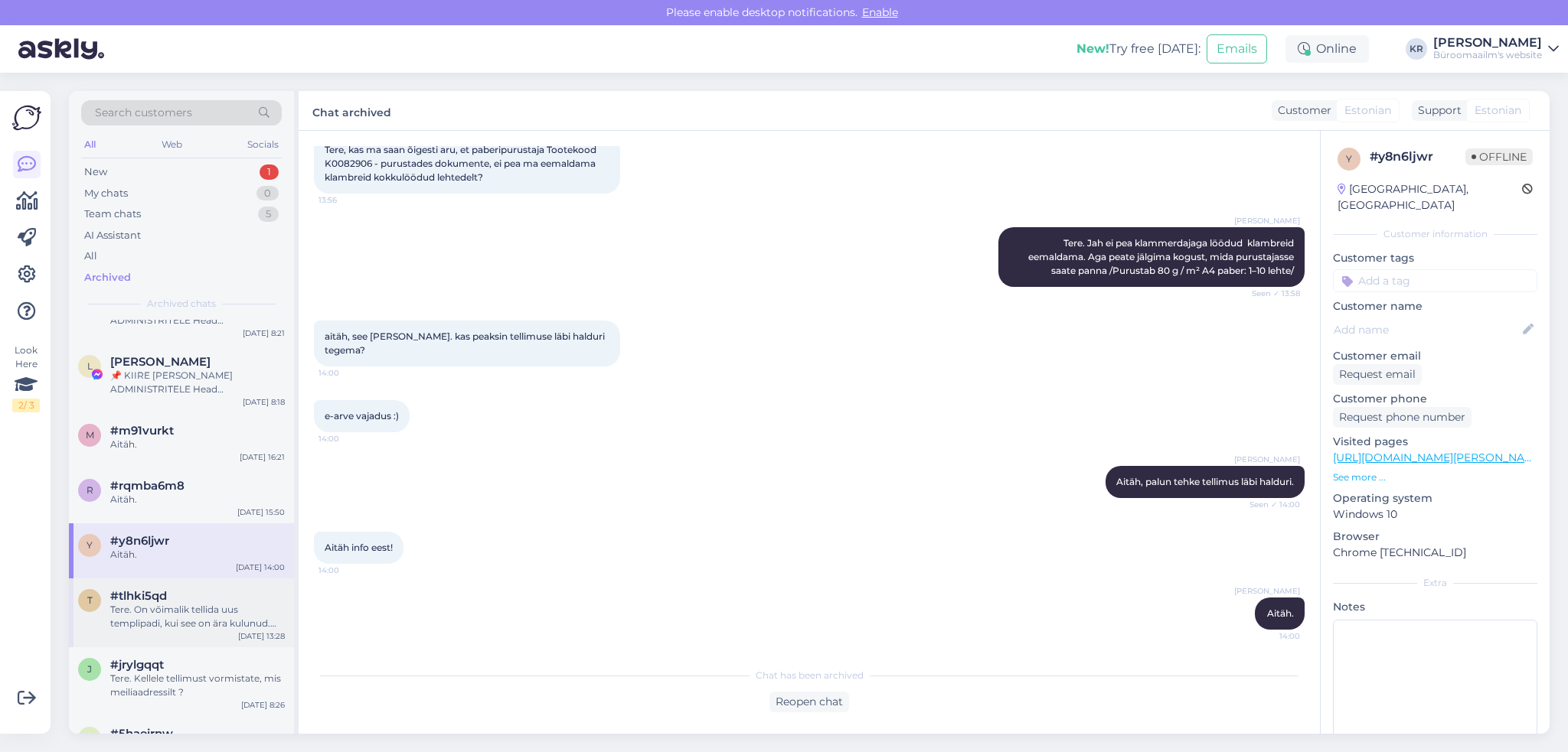
click at [232, 611] on div "Tere. On võimalik tellida uus templipadi, kui see on ära kulunud. Kuiva [DEMOGR…" at bounding box center [196, 617] width 174 height 28
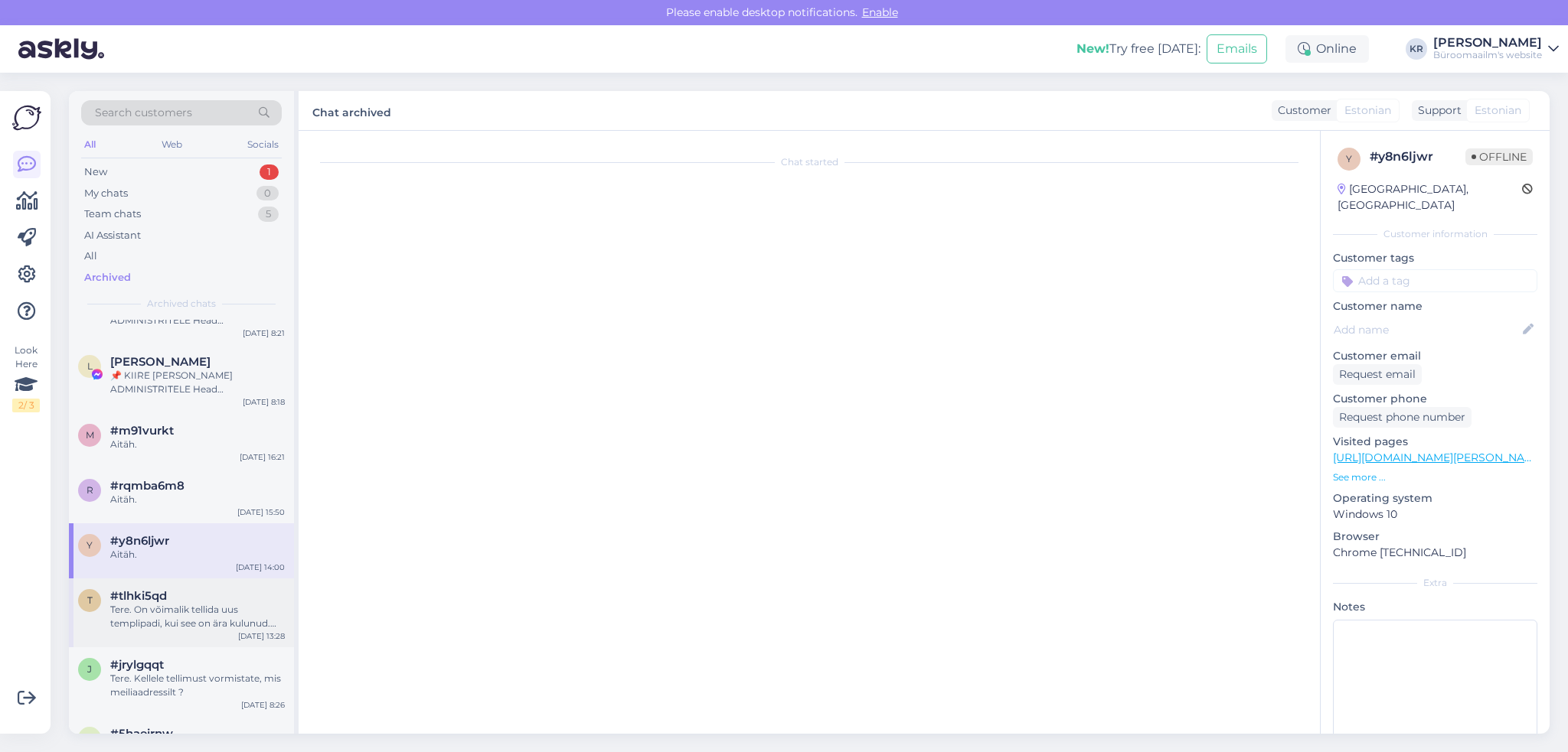
scroll to position [0, 0]
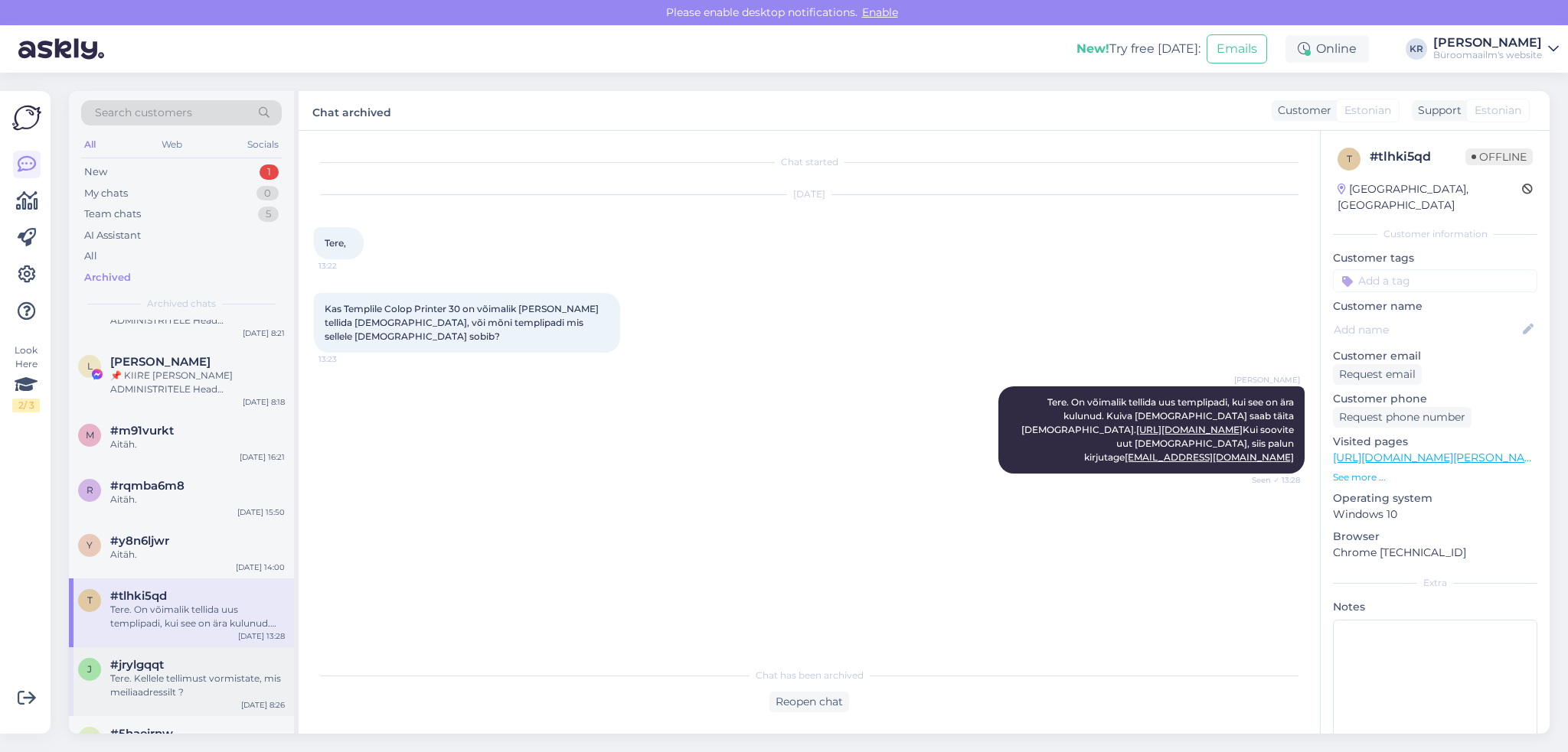
click at [242, 674] on div "Tere. Kellele tellimust vormistate, mis meiliaadressilt ?" at bounding box center [196, 686] width 174 height 28
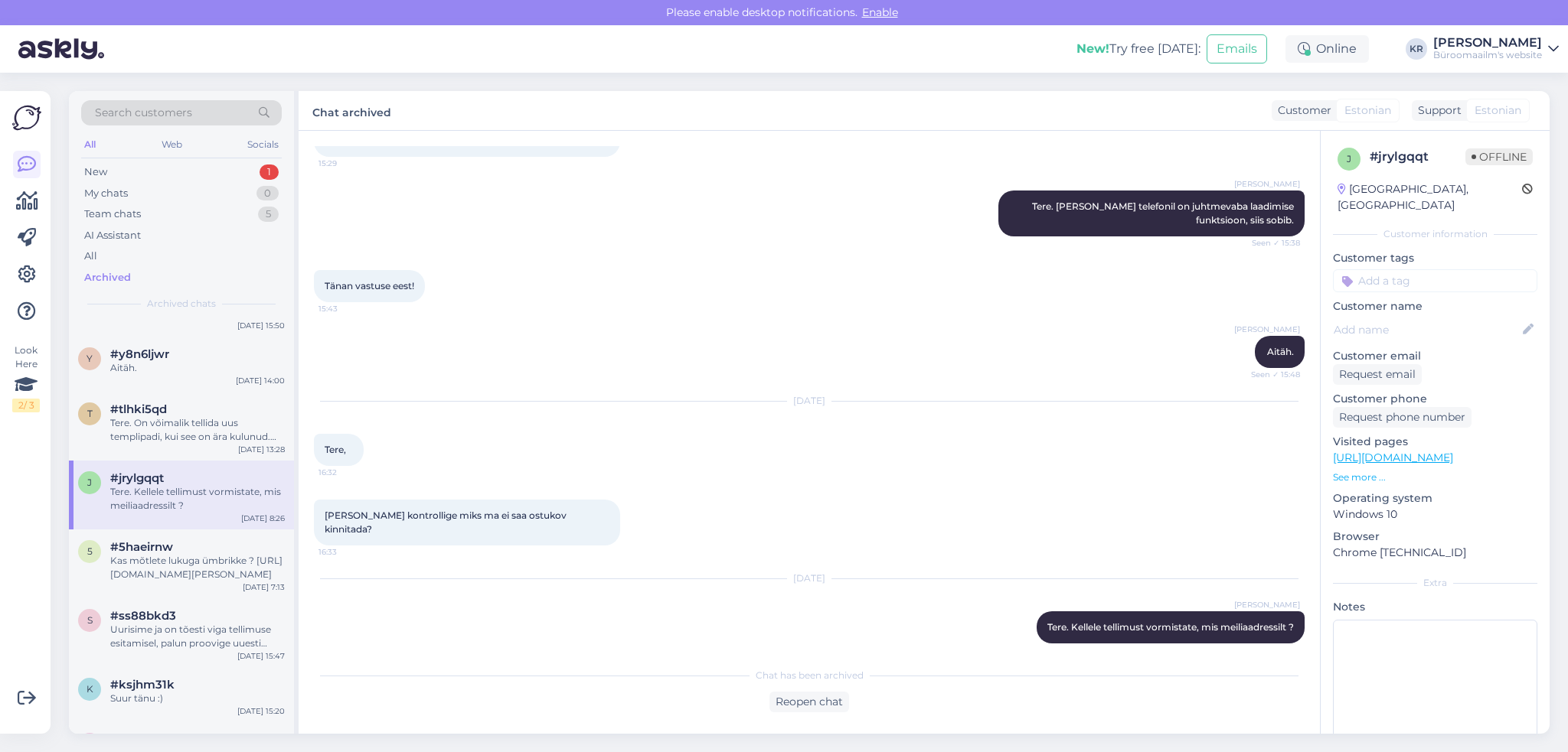
scroll to position [536, 0]
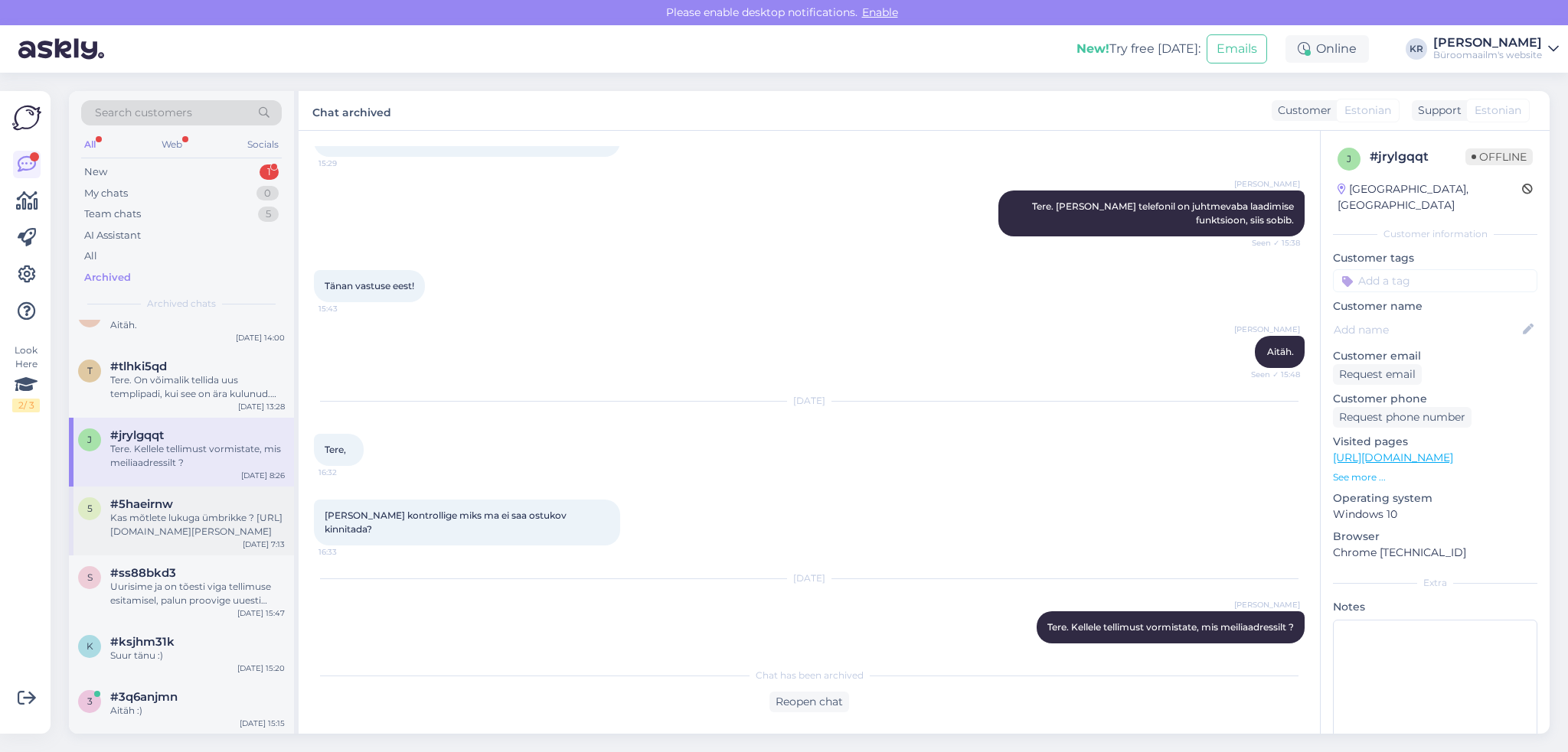
click at [221, 523] on div "Kas mõtlete lukuga ümbrikke ? [URL][DOMAIN_NAME][PERSON_NAME]" at bounding box center [196, 525] width 174 height 28
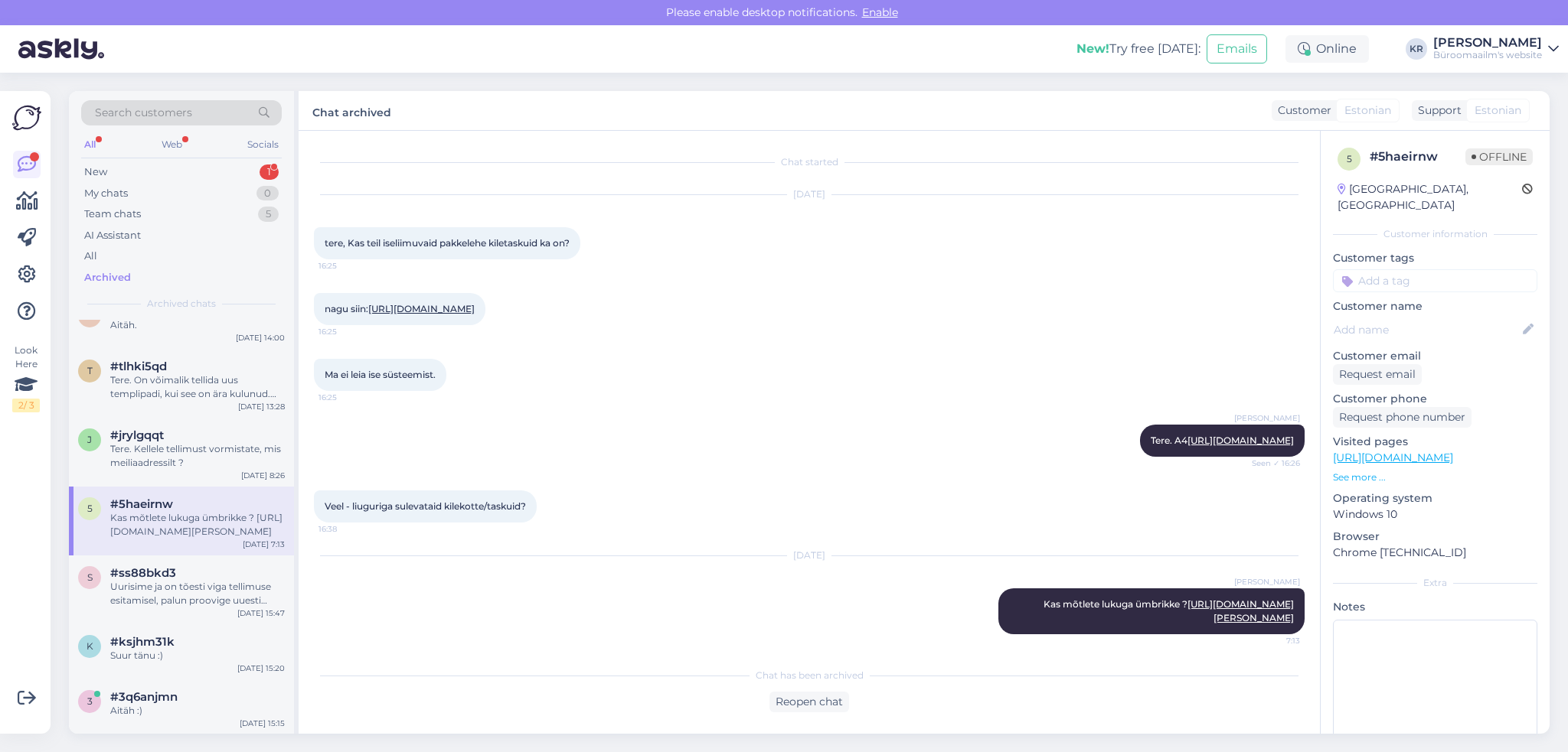
scroll to position [46, 0]
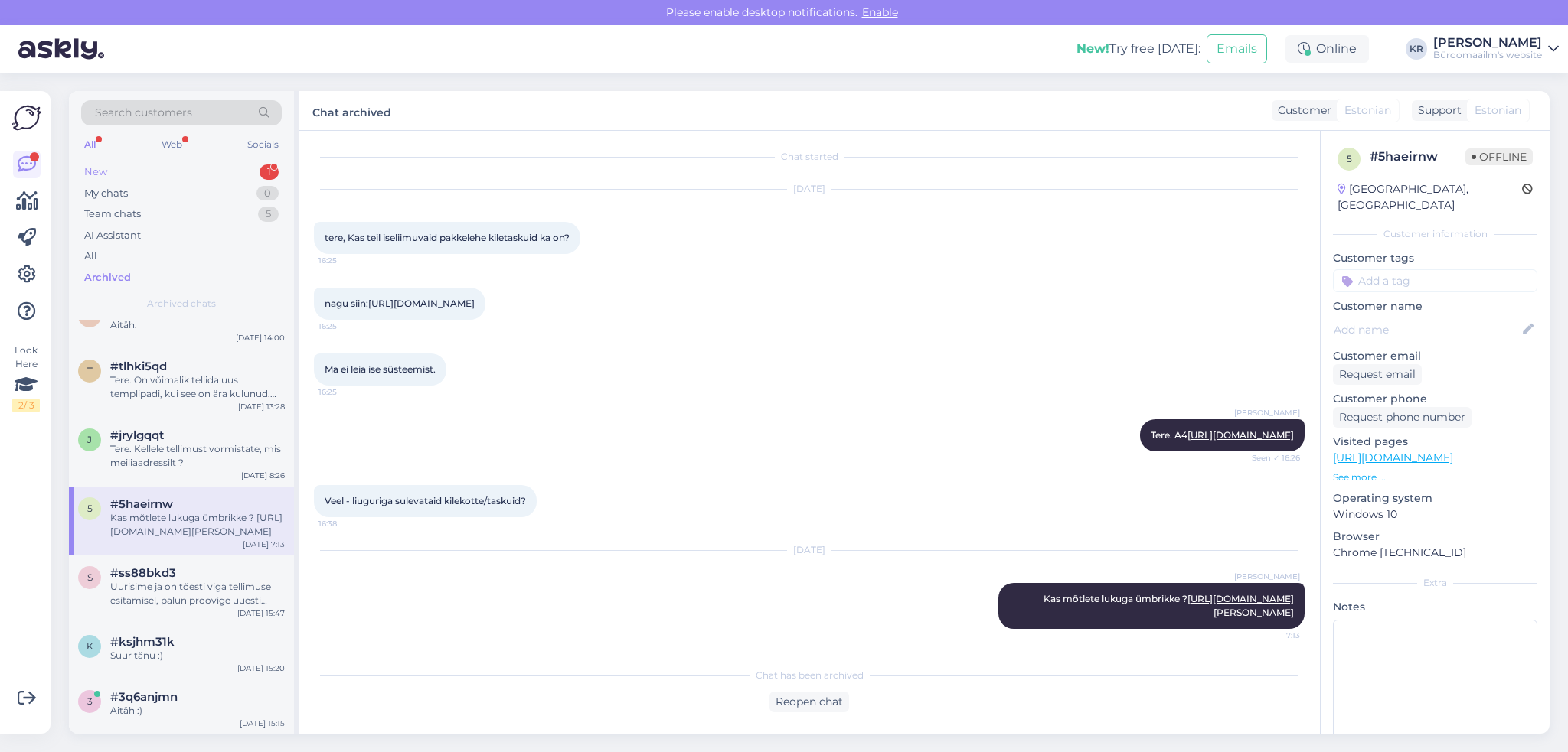
click at [126, 176] on div "New 1" at bounding box center [181, 171] width 200 height 21
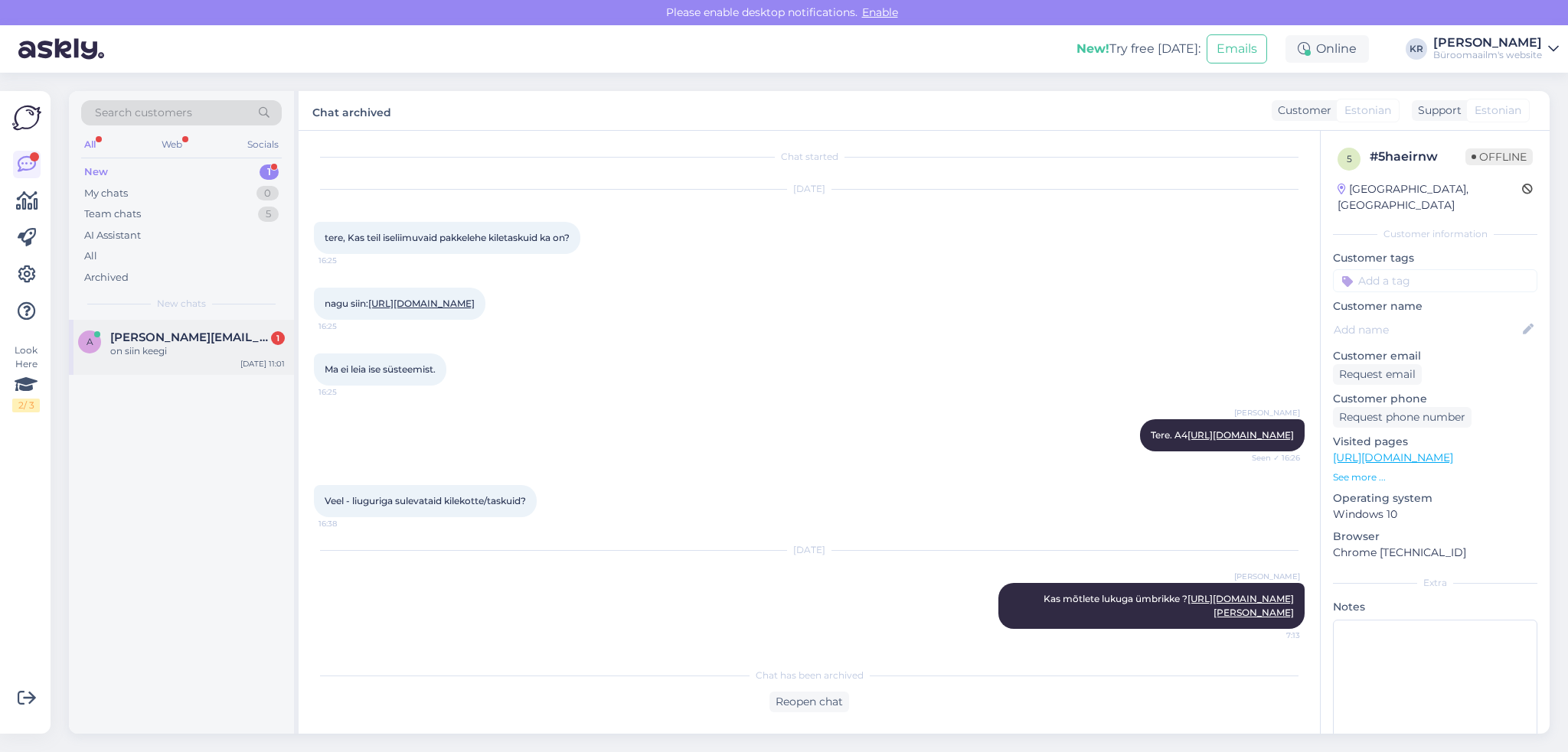
click at [159, 346] on div "on siin keegi" at bounding box center [196, 351] width 174 height 14
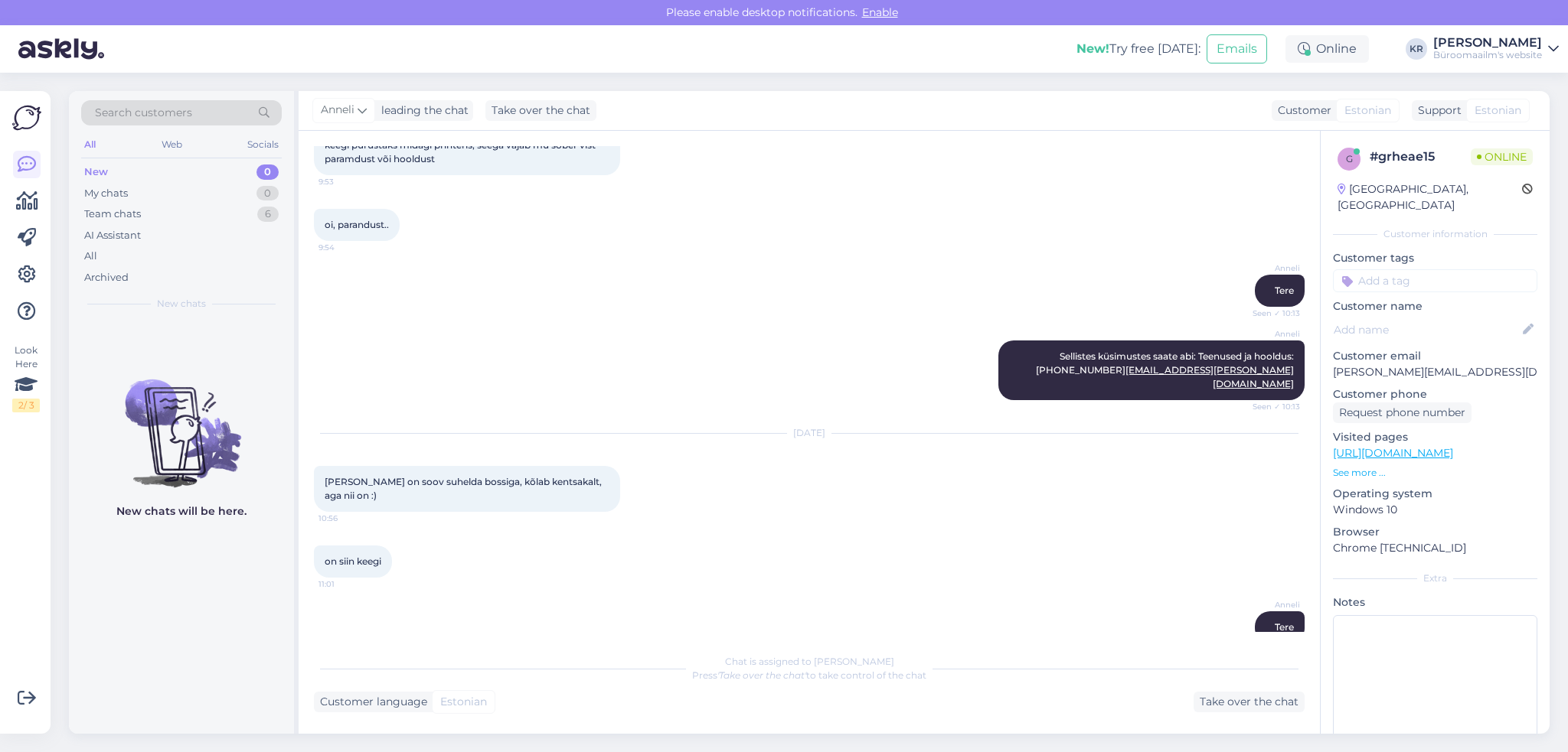
scroll to position [220, 0]
